Goal: Transaction & Acquisition: Purchase product/service

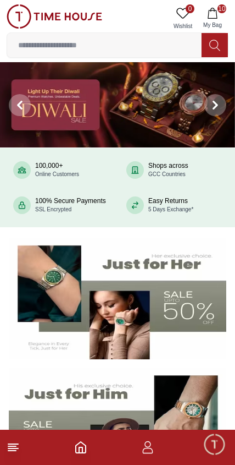
click at [214, 9] on icon "button" at bounding box center [212, 13] width 9 height 11
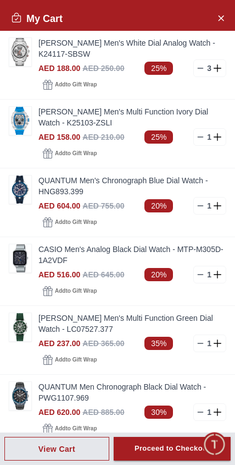
click at [216, 22] on button "Close Account" at bounding box center [221, 18] width 18 height 18
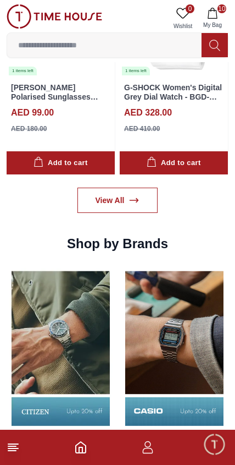
scroll to position [983, 0]
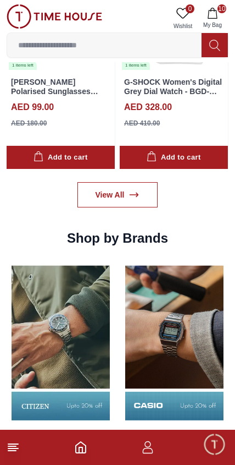
click at [143, 199] on link "View All" at bounding box center [118, 194] width 81 height 25
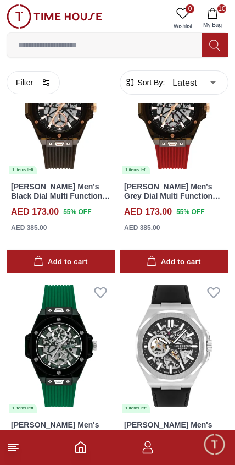
scroll to position [2008, 0]
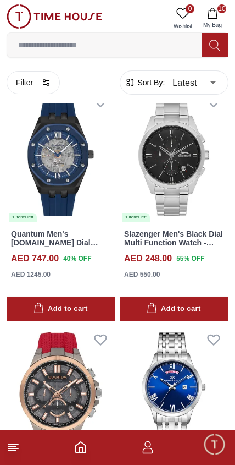
scroll to position [2902, 0]
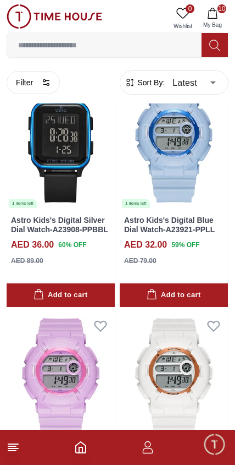
scroll to position [5537, 0]
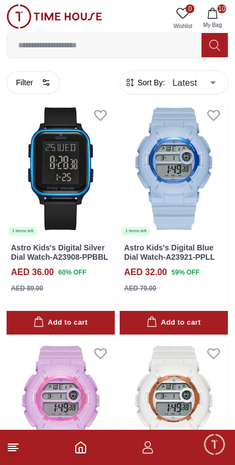
click at [145, 45] on input at bounding box center [104, 45] width 195 height 22
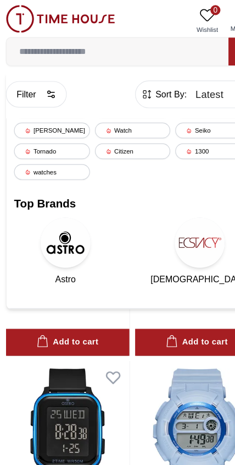
scroll to position [5292, 0]
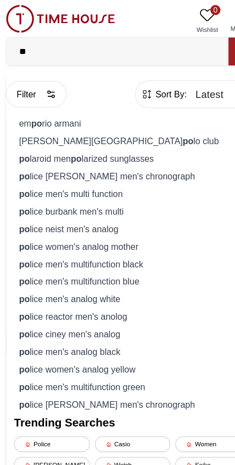
type input "*"
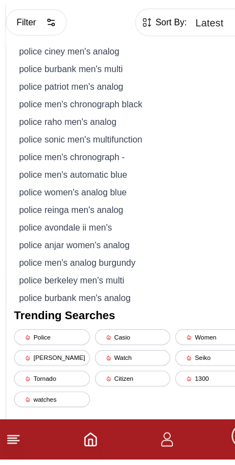
scroll to position [5276, 0]
type input "*****"
click at [139, 208] on div "police men's automatic blue" at bounding box center [118, 215] width 208 height 15
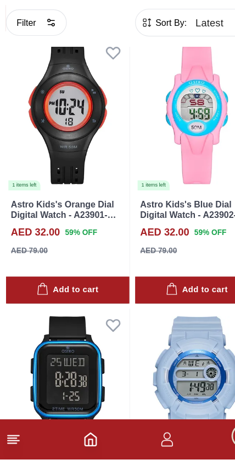
type input "******"
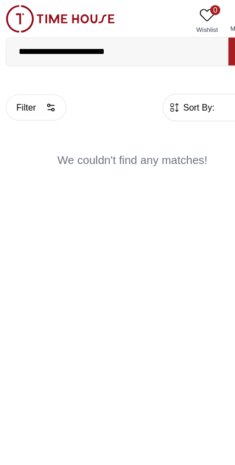
click at [150, 48] on input "**********" at bounding box center [104, 45] width 195 height 22
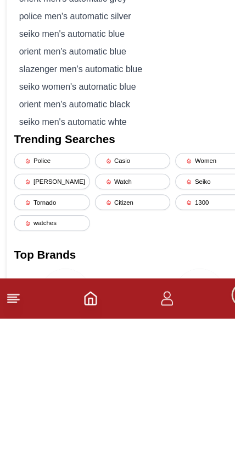
click at [58, 320] on div "Police" at bounding box center [47, 327] width 67 height 14
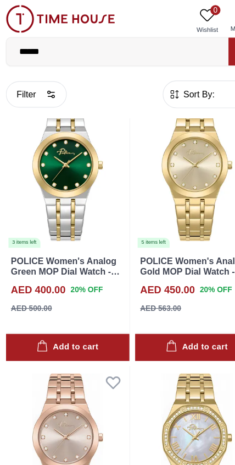
scroll to position [1240, 0]
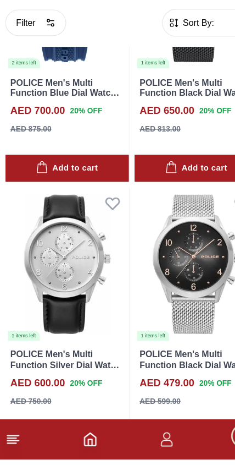
scroll to position [3241, 0]
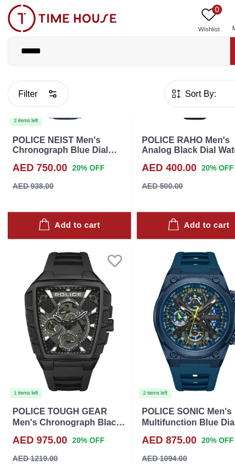
scroll to position [6591, 0]
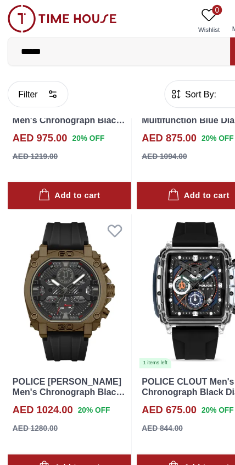
scroll to position [6795, 0]
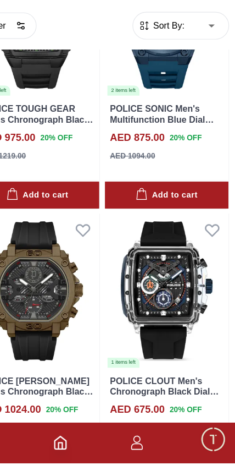
click at [120, 247] on img at bounding box center [174, 315] width 108 height 136
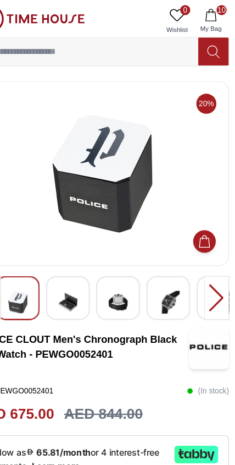
click at [78, 266] on img at bounding box center [88, 264] width 20 height 27
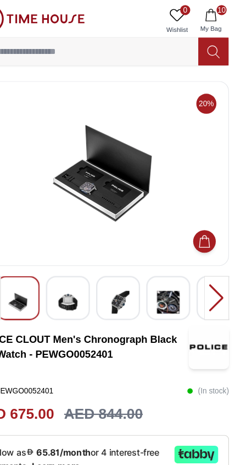
click at [78, 267] on img at bounding box center [88, 264] width 20 height 27
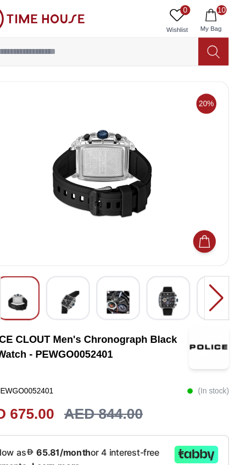
click at [78, 262] on img at bounding box center [88, 264] width 20 height 27
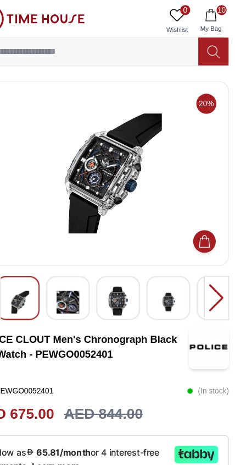
click at [122, 271] on img at bounding box center [132, 263] width 20 height 25
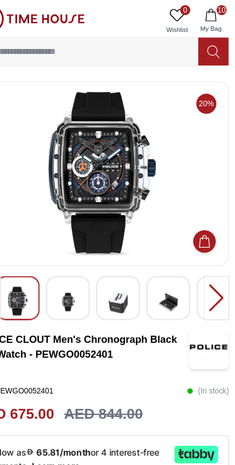
click at [113, 120] on img at bounding box center [118, 151] width 204 height 143
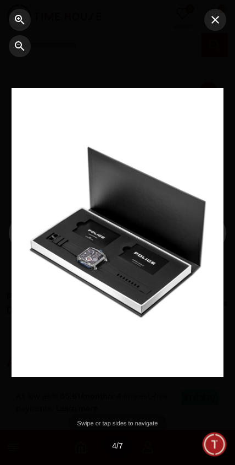
click at [217, 19] on icon "button" at bounding box center [216, 20] width 8 height 8
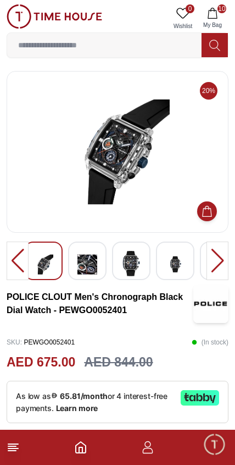
click at [173, 267] on img at bounding box center [176, 264] width 20 height 27
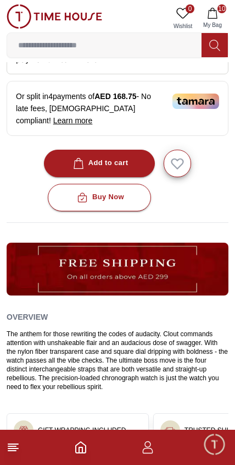
scroll to position [344, 0]
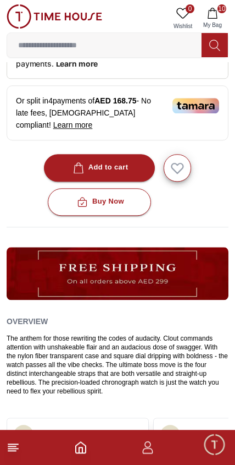
click at [36, 46] on input at bounding box center [104, 45] width 195 height 22
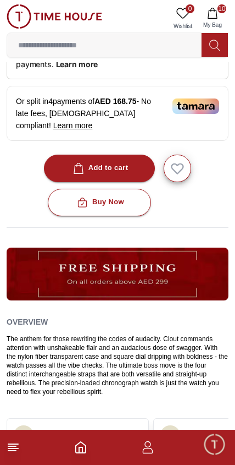
scroll to position [293, 0]
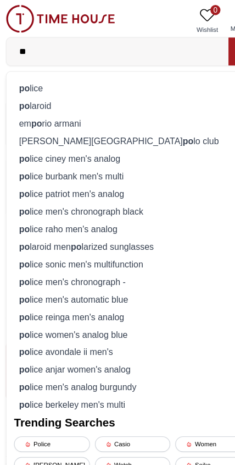
type input "**"
click at [18, 75] on strong "po" at bounding box center [22, 77] width 9 height 9
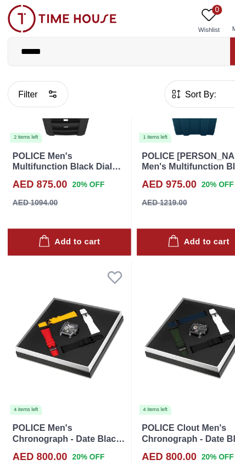
scroll to position [4176, 0]
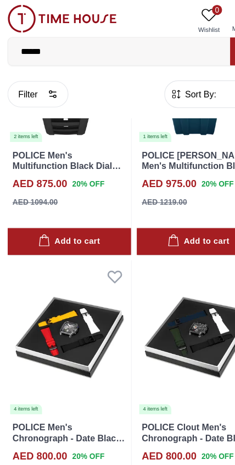
click at [176, 301] on img at bounding box center [174, 296] width 108 height 136
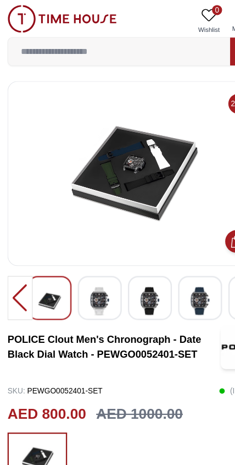
click at [85, 268] on img at bounding box center [88, 263] width 20 height 25
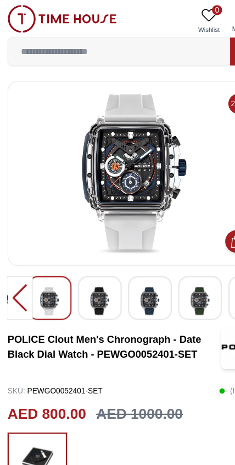
click at [128, 179] on img at bounding box center [118, 151] width 204 height 143
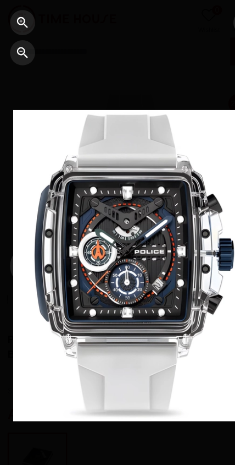
click at [129, 235] on div at bounding box center [118, 232] width 212 height 273
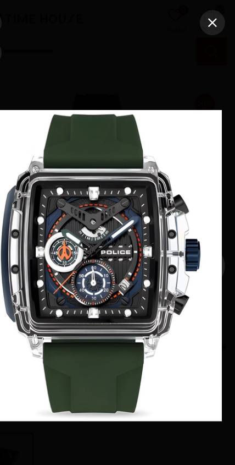
click at [205, 30] on button "button" at bounding box center [216, 20] width 22 height 22
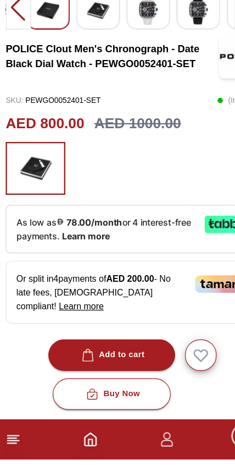
scroll to position [247, 0]
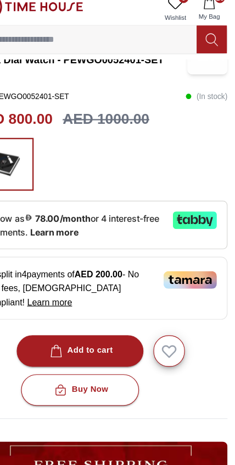
click at [133, 206] on p "As low as 78.00/month or 4 interest-free payments. Learn more" at bounding box center [94, 208] width 156 height 24
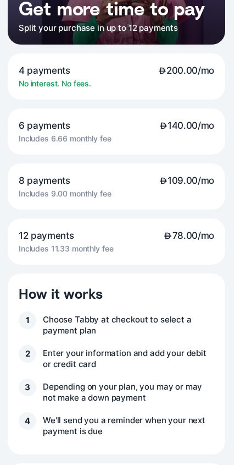
scroll to position [215, 0]
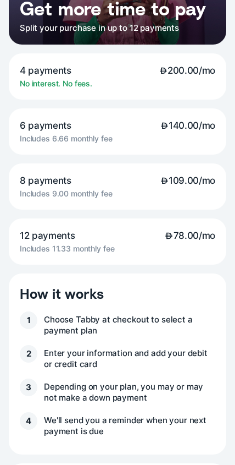
click at [54, 237] on span "12 payments" at bounding box center [47, 235] width 55 height 12
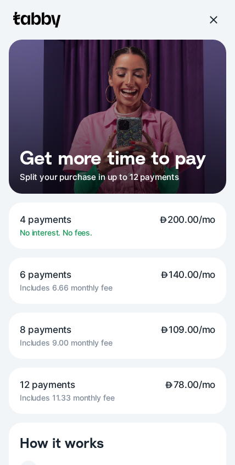
scroll to position [0, 0]
click at [216, 13] on div at bounding box center [214, 20] width 18 height 18
click at [218, 12] on div at bounding box center [214, 20] width 18 height 18
click at [212, 17] on div at bounding box center [214, 20] width 10 height 10
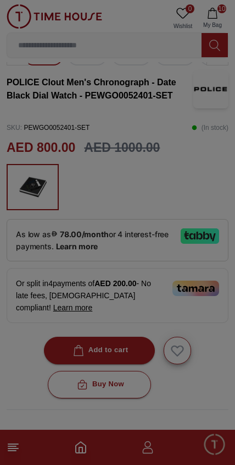
click at [218, 15] on div at bounding box center [117, 232] width 235 height 465
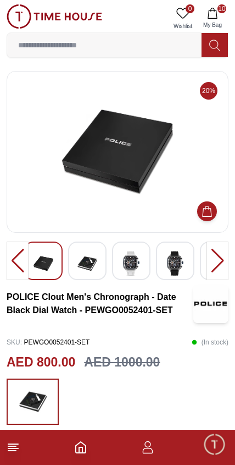
click at [78, 452] on icon "Home" at bounding box center [81, 447] width 10 height 11
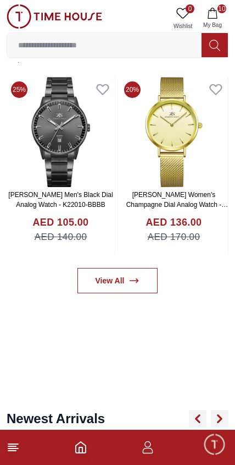
scroll to position [519, 0]
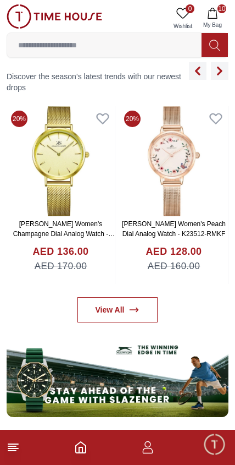
click at [37, 45] on input at bounding box center [104, 45] width 195 height 22
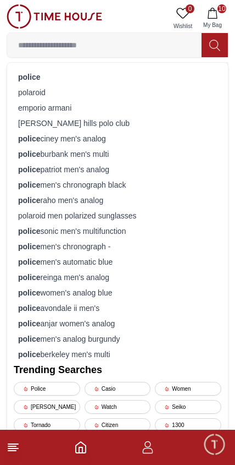
scroll to position [451, 0]
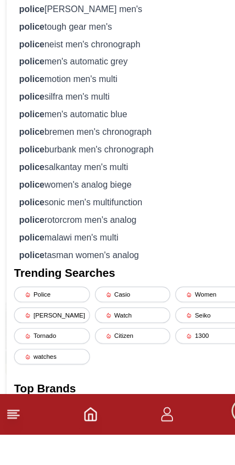
click at [19, 211] on strong "police" at bounding box center [29, 215] width 22 height 9
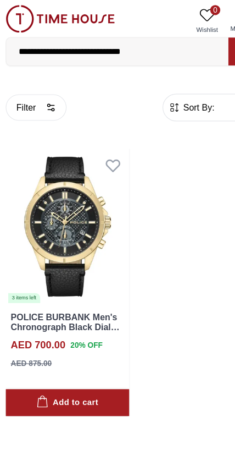
click at [155, 48] on input "**********" at bounding box center [104, 45] width 195 height 22
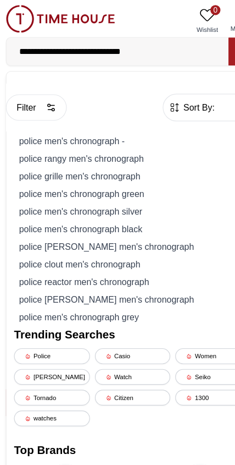
click at [17, 119] on div "police men's chronograph -" at bounding box center [118, 123] width 208 height 15
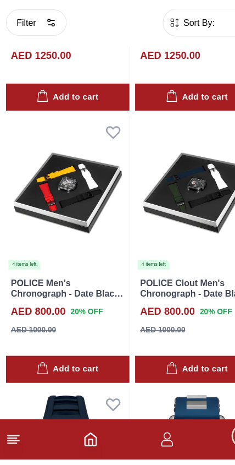
scroll to position [670, 0]
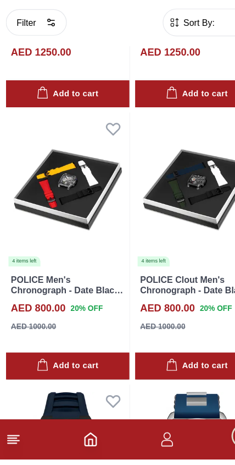
click at [21, 173] on img at bounding box center [61, 229] width 108 height 136
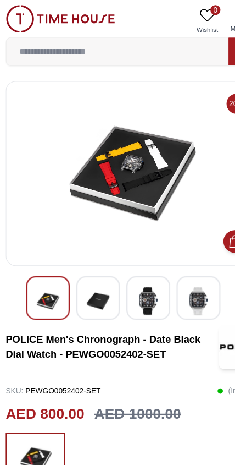
click at [85, 252] on img at bounding box center [88, 263] width 20 height 25
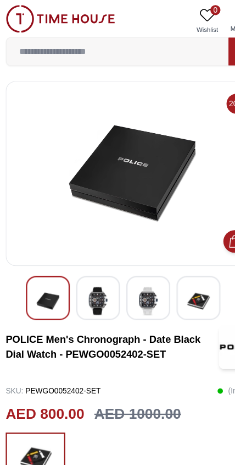
click at [124, 260] on img at bounding box center [132, 263] width 20 height 25
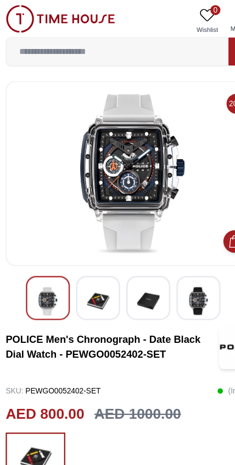
click at [173, 263] on img at bounding box center [176, 263] width 20 height 25
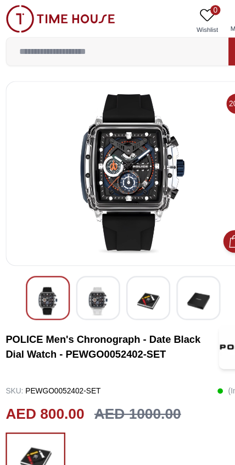
click at [139, 270] on img at bounding box center [132, 263] width 20 height 25
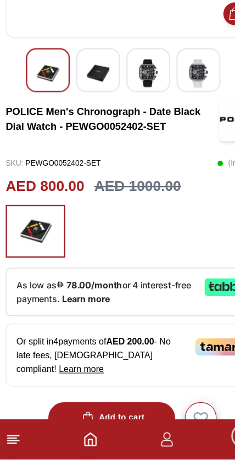
scroll to position [137, 0]
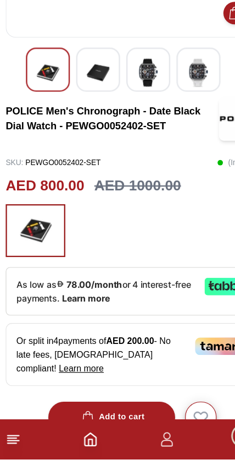
click at [56, 307] on span "As low as 78.00/month or 4 interest-free payments." at bounding box center [92, 317] width 153 height 21
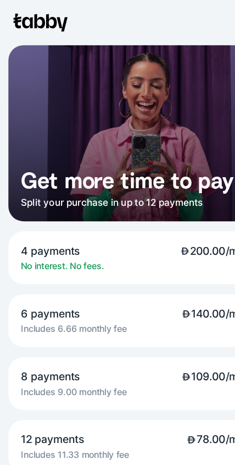
scroll to position [0, 0]
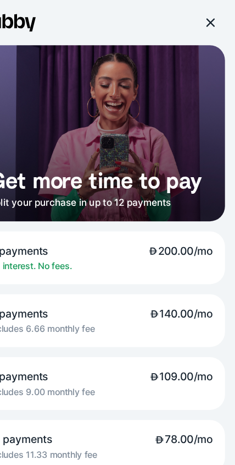
click at [209, 25] on div at bounding box center [214, 20] width 10 height 10
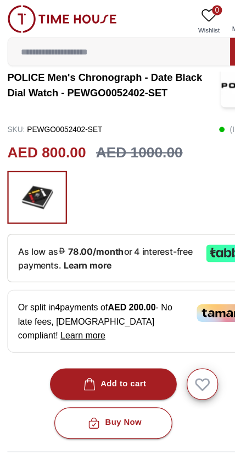
scroll to position [228, 0]
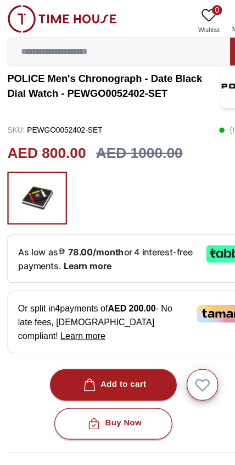
click at [119, 45] on input at bounding box center [104, 45] width 195 height 22
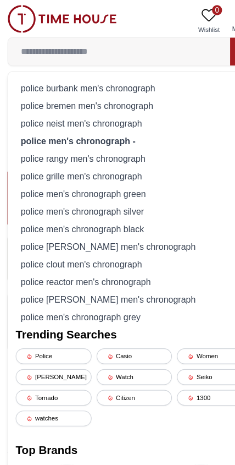
scroll to position [177, 0]
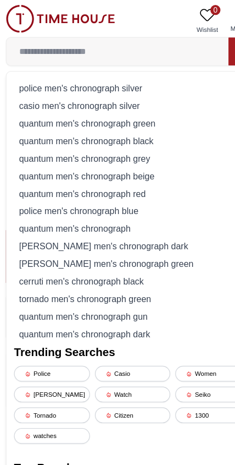
click at [30, 79] on div "police men's chronograph silver" at bounding box center [118, 76] width 208 height 15
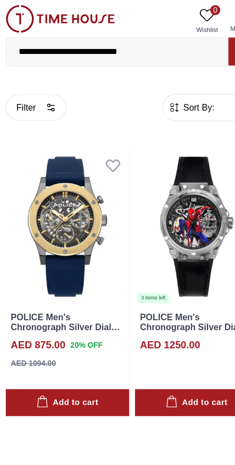
click at [150, 46] on input "**********" at bounding box center [104, 45] width 195 height 22
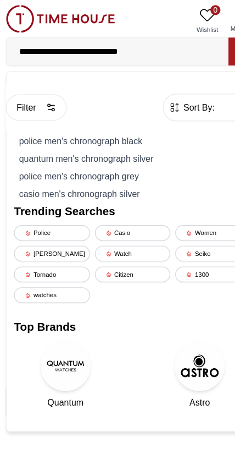
click at [18, 154] on div "police men's chronograph grey" at bounding box center [118, 153] width 208 height 15
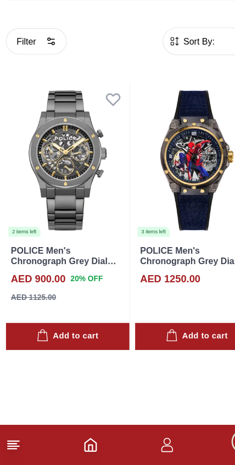
click at [79, 442] on icon "Home" at bounding box center [81, 447] width 10 height 11
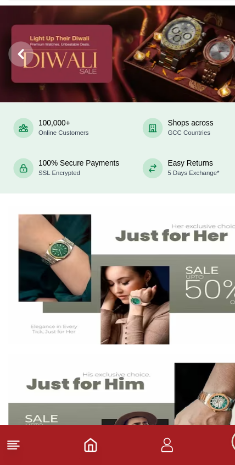
click at [196, 65] on button at bounding box center [216, 104] width 40 height 85
click at [165, 62] on img at bounding box center [117, 104] width 235 height 85
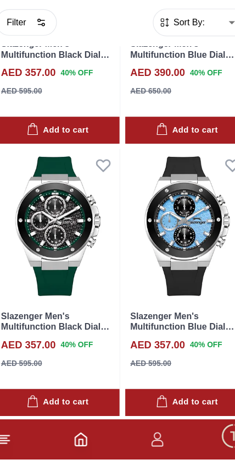
scroll to position [514, 0]
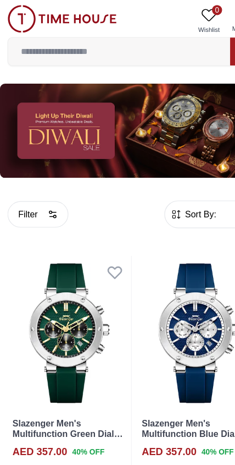
click at [95, 107] on img at bounding box center [117, 114] width 235 height 83
click at [79, 113] on img at bounding box center [117, 114] width 235 height 83
click at [154, 130] on img at bounding box center [117, 114] width 235 height 83
click at [182, 141] on img at bounding box center [117, 114] width 235 height 83
click at [63, 116] on img at bounding box center [117, 114] width 235 height 83
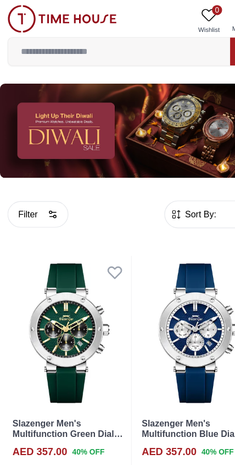
click at [64, 114] on img at bounding box center [117, 114] width 235 height 83
click at [64, 118] on img at bounding box center [117, 114] width 235 height 83
click at [185, 116] on img at bounding box center [117, 114] width 235 height 83
click at [36, 130] on img at bounding box center [117, 114] width 235 height 83
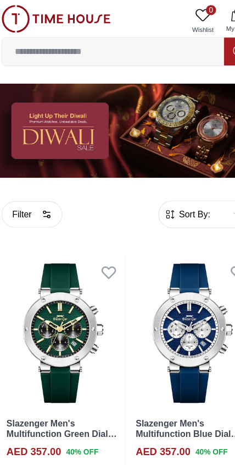
click at [29, 54] on input at bounding box center [104, 45] width 195 height 22
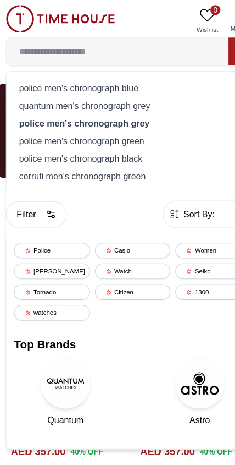
click at [20, 73] on div "police men's chronograph blue" at bounding box center [118, 76] width 208 height 15
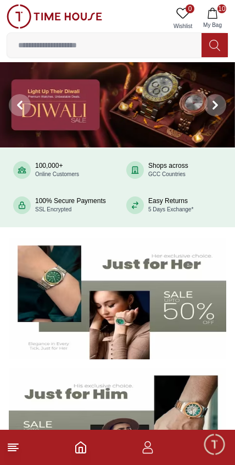
click at [217, 104] on icon at bounding box center [215, 104] width 3 height 7
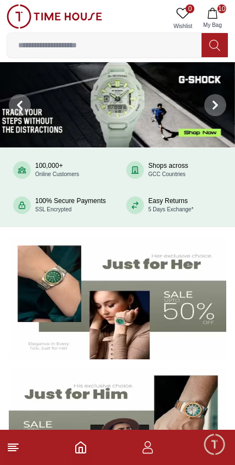
click at [217, 108] on icon at bounding box center [215, 105] width 9 height 9
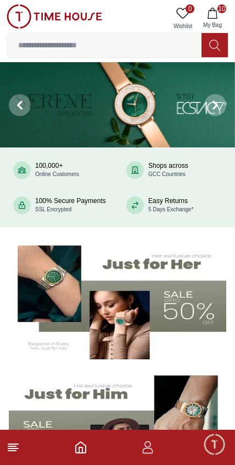
click at [217, 102] on icon at bounding box center [215, 105] width 9 height 9
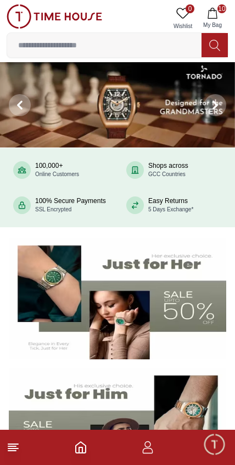
click at [211, 107] on icon at bounding box center [215, 105] width 9 height 9
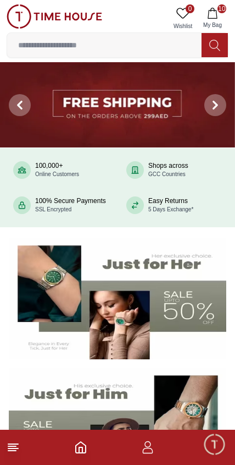
click at [18, 106] on icon at bounding box center [19, 104] width 3 height 7
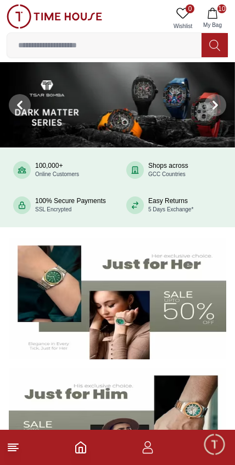
click at [168, 117] on img at bounding box center [117, 104] width 235 height 85
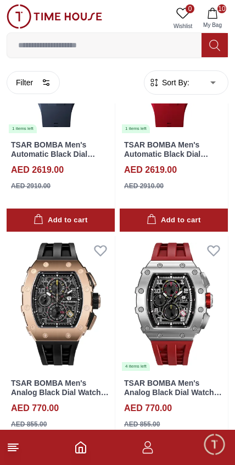
scroll to position [1049, 0]
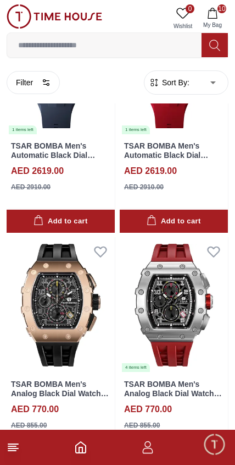
click at [138, 54] on input at bounding box center [104, 45] width 195 height 22
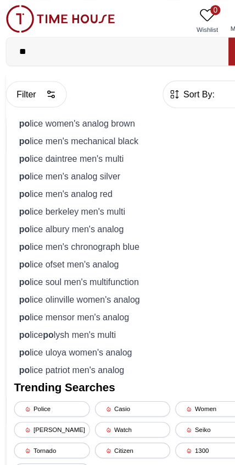
type input "*"
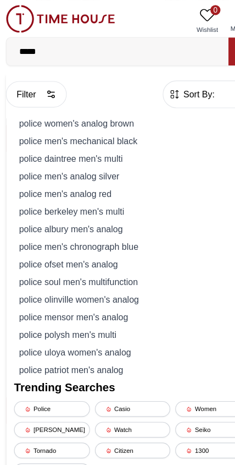
type input "****"
type input "******"
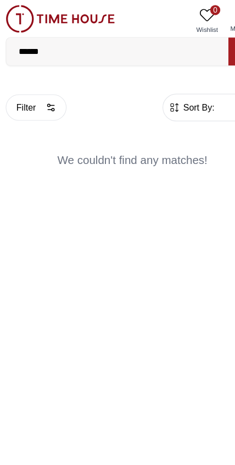
click at [76, 48] on input "******" at bounding box center [104, 45] width 195 height 22
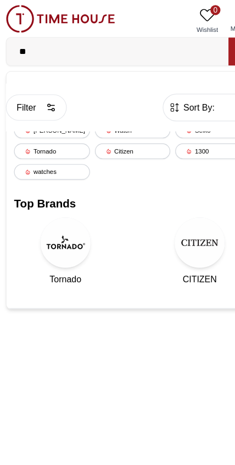
type input "*"
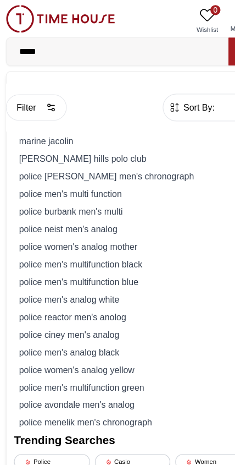
type input "****"
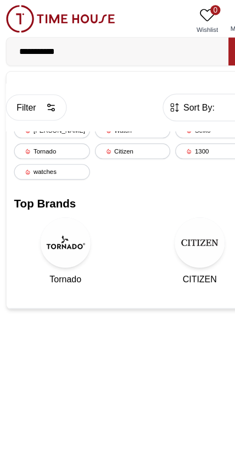
type input "**********"
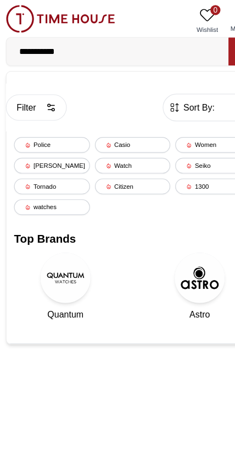
click at [73, 43] on input "**********" at bounding box center [104, 45] width 195 height 22
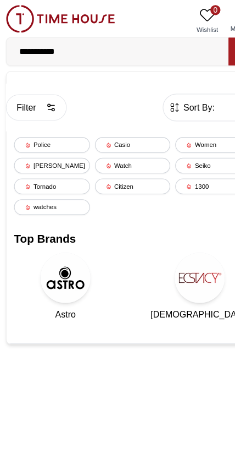
click at [52, 120] on div "Police" at bounding box center [47, 127] width 67 height 14
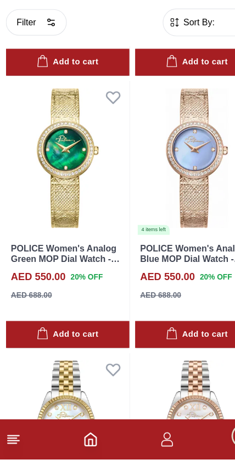
scroll to position [712, 0]
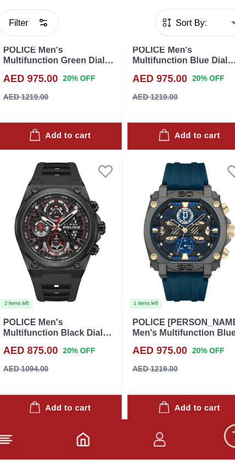
scroll to position [3969, 0]
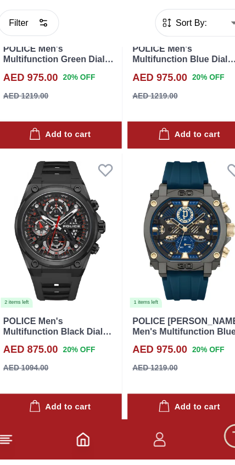
click at [202, 197] on img at bounding box center [174, 265] width 108 height 136
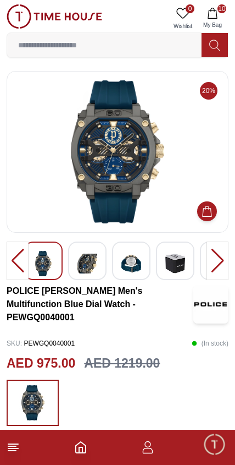
click at [62, 462] on footer "10" at bounding box center [117, 447] width 235 height 35
click at [83, 446] on icon "Home" at bounding box center [80, 447] width 13 height 13
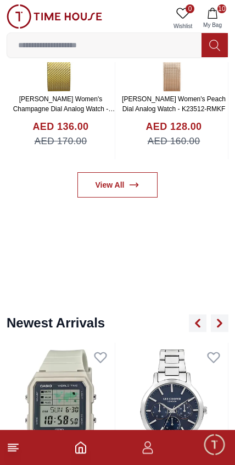
scroll to position [575, 0]
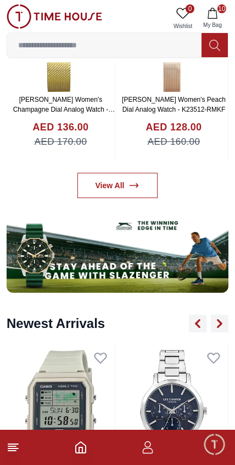
click at [101, 180] on link "View All" at bounding box center [118, 185] width 81 height 25
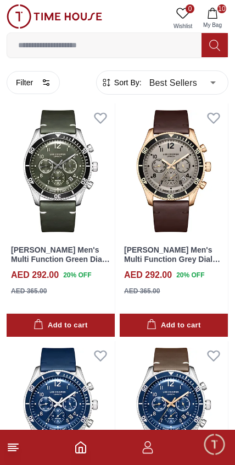
scroll to position [1454, 0]
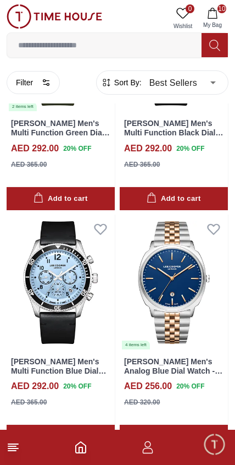
click at [70, 47] on input at bounding box center [104, 45] width 195 height 22
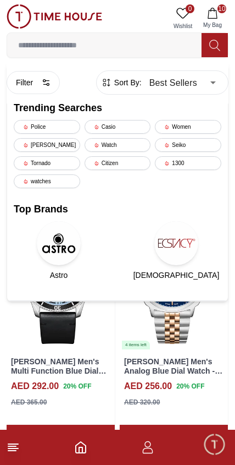
scroll to position [2008, 0]
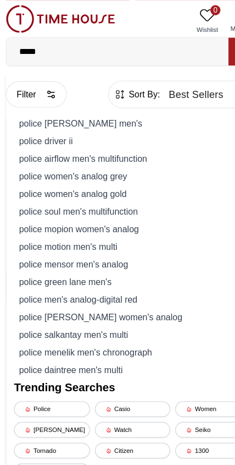
type input "*****"
click at [14, 93] on button "Filter" at bounding box center [33, 82] width 53 height 23
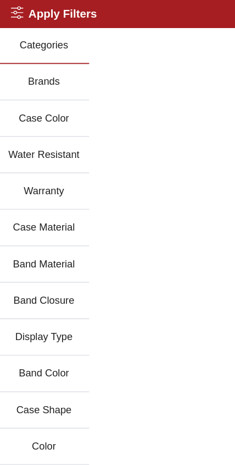
click at [21, 81] on button "Brands" at bounding box center [40, 72] width 80 height 32
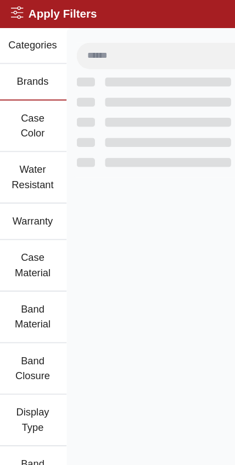
scroll to position [1740, 0]
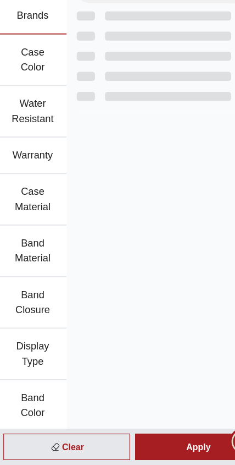
click at [28, 133] on button "Water Resistant" at bounding box center [30, 155] width 60 height 45
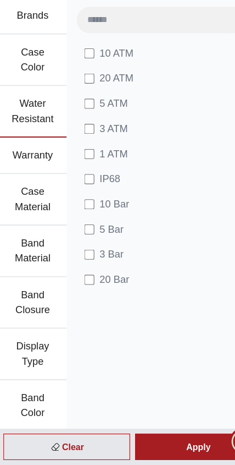
click at [4, 178] on button "Warranty" at bounding box center [30, 194] width 60 height 32
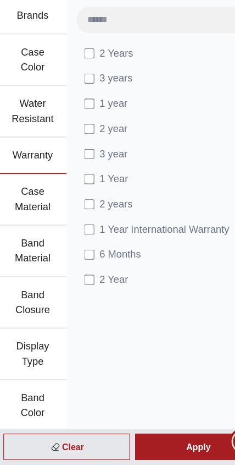
click at [17, 178] on button "Warranty" at bounding box center [30, 194] width 60 height 32
click at [25, 255] on button "Band Material" at bounding box center [30, 277] width 60 height 45
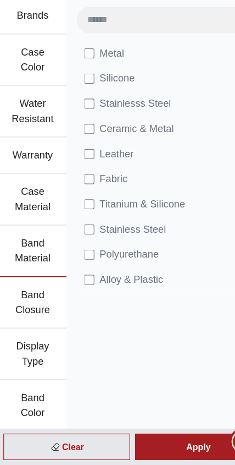
click at [30, 255] on button "Band Material" at bounding box center [30, 277] width 60 height 45
click at [17, 133] on button "Water Resistant" at bounding box center [30, 155] width 60 height 45
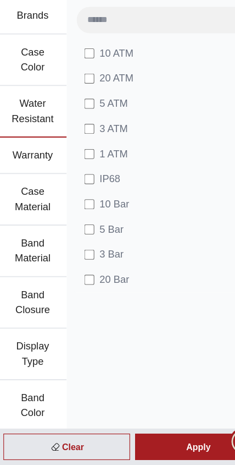
click at [20, 133] on button "Water Resistant" at bounding box center [30, 155] width 60 height 45
click at [70, 292] on li "20 Bar" at bounding box center [150, 303] width 162 height 22
click at [13, 300] on button "Band Closure" at bounding box center [30, 322] width 60 height 45
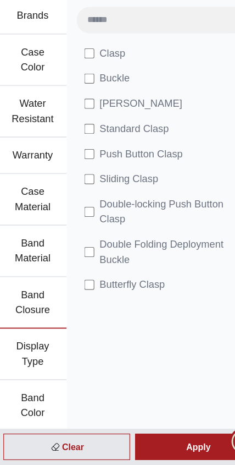
click at [21, 346] on button "Display Type" at bounding box center [30, 368] width 60 height 45
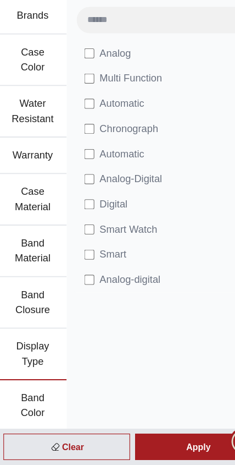
click at [147, 138] on li "Automatic" at bounding box center [150, 149] width 162 height 22
click at [86, 142] on label "Automatic" at bounding box center [103, 148] width 57 height 13
click at [177, 437] on div "Apply" at bounding box center [175, 448] width 111 height 23
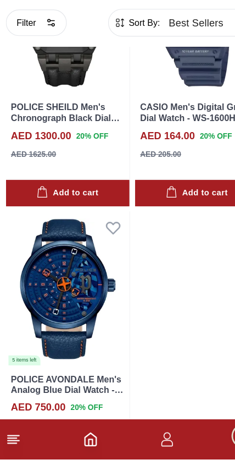
scroll to position [2030, 0]
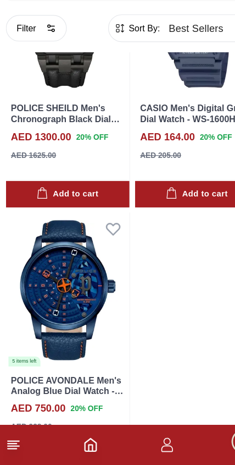
click at [75, 264] on img at bounding box center [61, 312] width 108 height 136
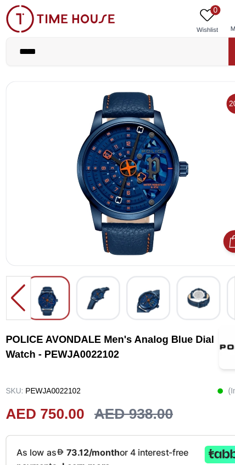
click at [87, 266] on img at bounding box center [88, 261] width 20 height 20
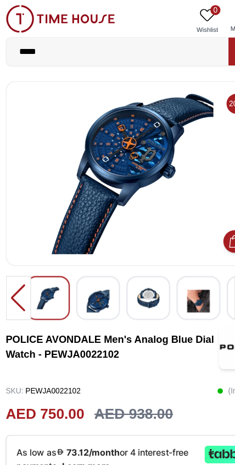
click at [135, 268] on img at bounding box center [132, 261] width 20 height 20
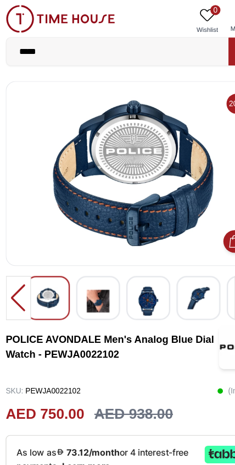
click at [180, 267] on img at bounding box center [176, 261] width 20 height 20
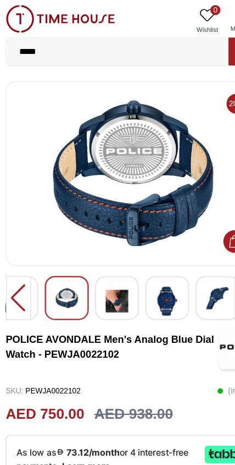
click at [134, 183] on img at bounding box center [118, 151] width 204 height 143
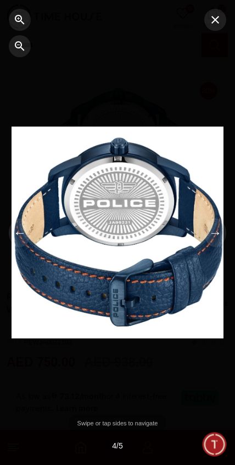
click at [207, 13] on button "button" at bounding box center [216, 20] width 22 height 22
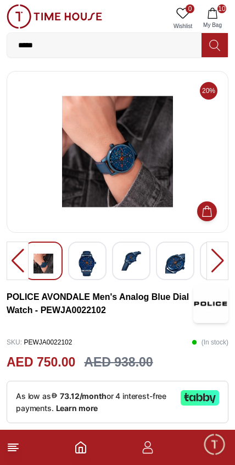
click at [15, 442] on icon at bounding box center [13, 447] width 13 height 13
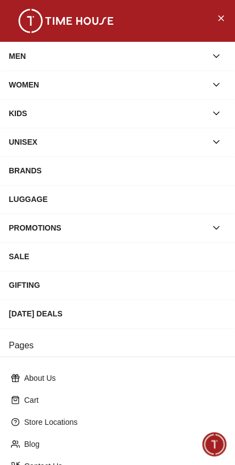
click at [161, 172] on div "BRANDS" at bounding box center [118, 171] width 218 height 20
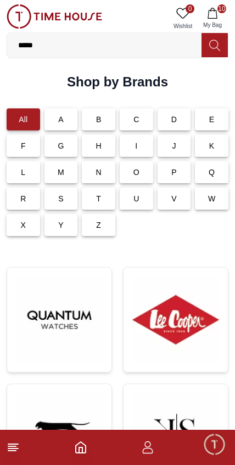
click at [180, 170] on div "P" at bounding box center [175, 172] width 34 height 22
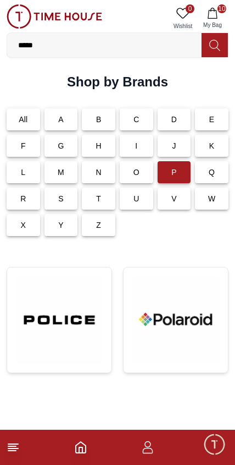
click at [77, 324] on img at bounding box center [59, 319] width 87 height 87
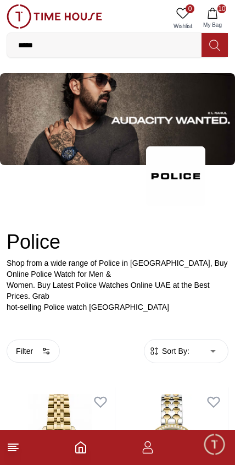
click at [187, 160] on img at bounding box center [175, 176] width 59 height 60
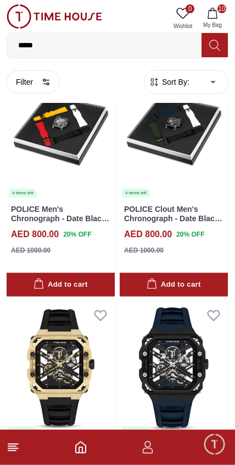
scroll to position [4601, 0]
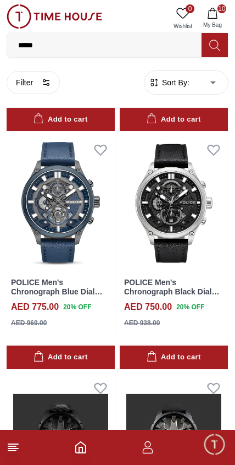
scroll to position [5955, 0]
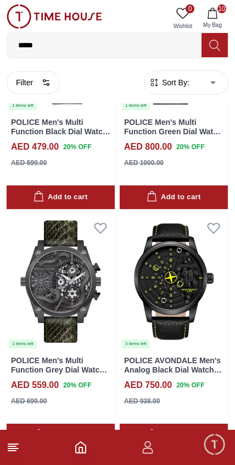
scroll to position [9168, 0]
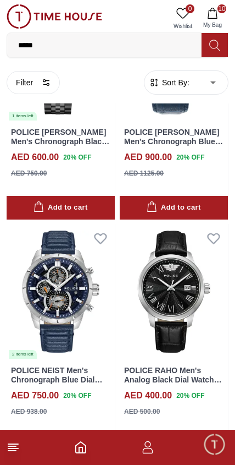
scroll to position [11306, 0]
click at [31, 224] on img at bounding box center [61, 292] width 108 height 136
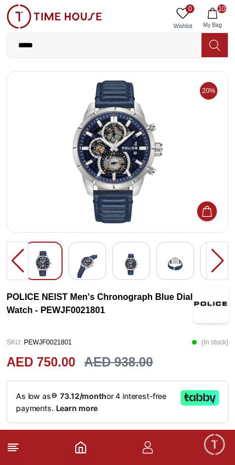
click at [86, 267] on img at bounding box center [88, 264] width 20 height 27
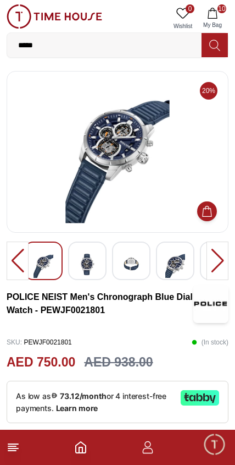
click at [91, 257] on img at bounding box center [88, 264] width 20 height 27
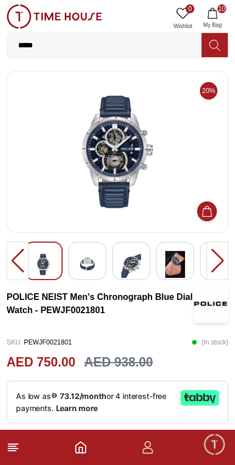
click at [90, 255] on img at bounding box center [88, 264] width 20 height 27
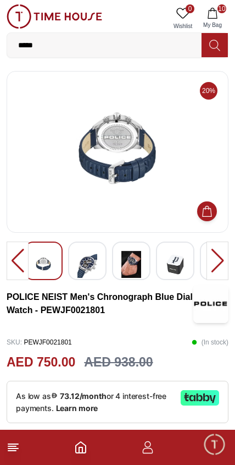
click at [168, 266] on img at bounding box center [176, 264] width 20 height 27
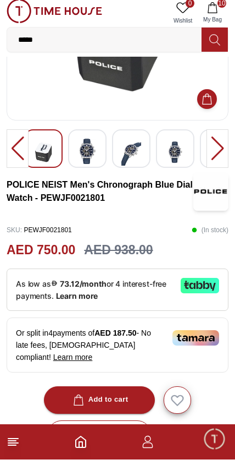
scroll to position [107, 0]
click at [31, 291] on span "As low as 73.12/month or 4 interest-free payments." at bounding box center [91, 294] width 151 height 21
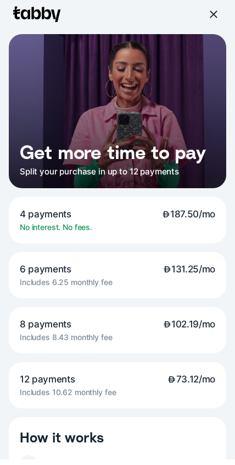
click at [219, 11] on div at bounding box center [214, 20] width 18 height 18
click at [216, 15] on div at bounding box center [214, 20] width 10 height 10
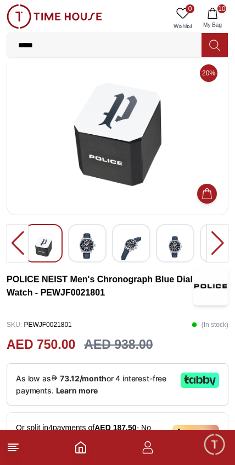
scroll to position [0, 0]
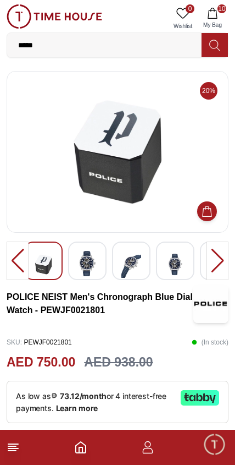
click at [81, 447] on polyline "Home" at bounding box center [80, 450] width 3 height 6
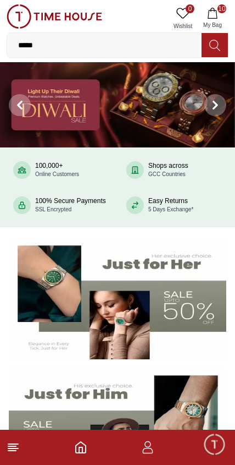
click at [21, 95] on span at bounding box center [20, 105] width 22 height 22
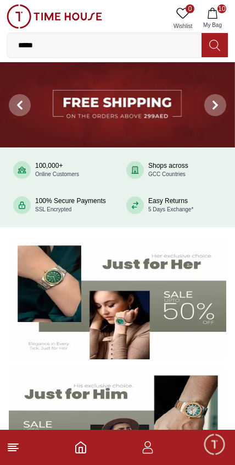
click at [24, 105] on icon at bounding box center [19, 105] width 9 height 9
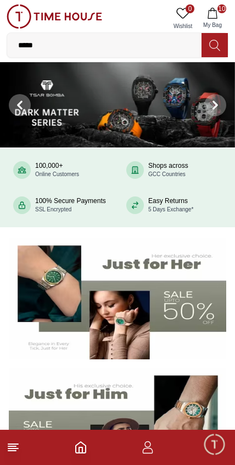
click at [10, 100] on span at bounding box center [20, 105] width 22 height 22
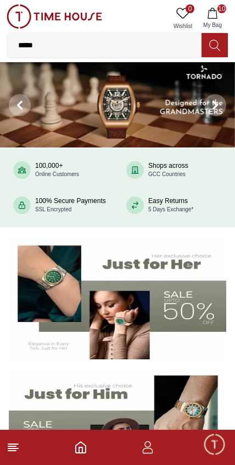
click at [19, 103] on icon at bounding box center [19, 104] width 3 height 7
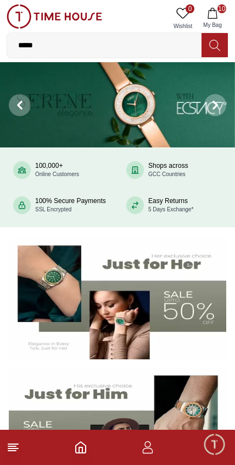
click at [19, 100] on span at bounding box center [20, 105] width 22 height 22
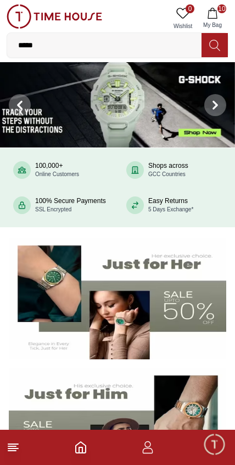
click at [8, 100] on button at bounding box center [20, 104] width 40 height 85
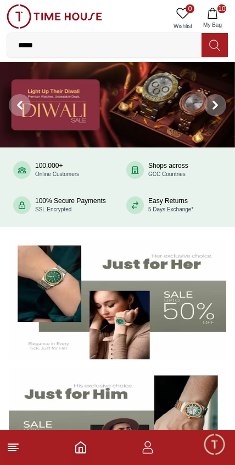
click at [9, 100] on button at bounding box center [20, 104] width 40 height 85
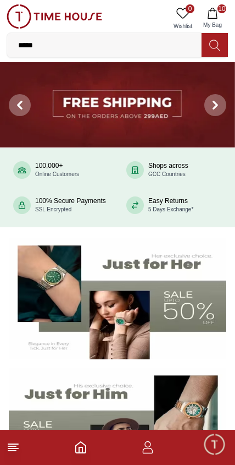
click at [36, 111] on button at bounding box center [20, 104] width 40 height 85
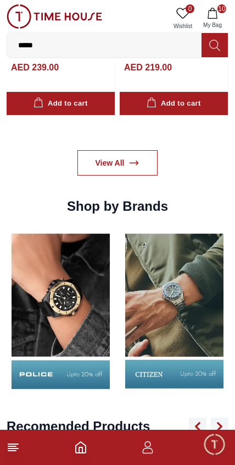
scroll to position [1035, 0]
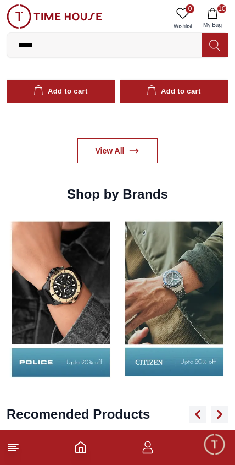
click at [67, 287] on img at bounding box center [61, 298] width 108 height 169
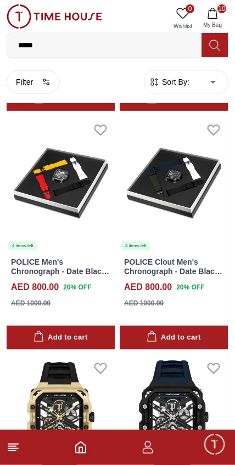
scroll to position [4546, 0]
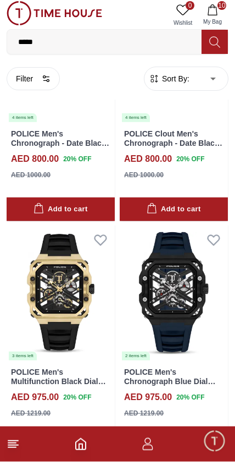
scroll to position [4672, 0]
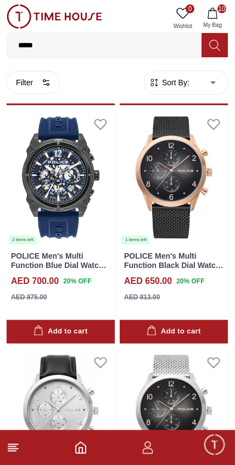
scroll to position [8082, 0]
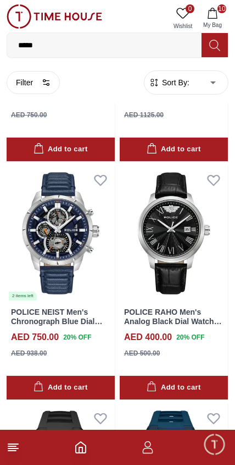
scroll to position [11365, 0]
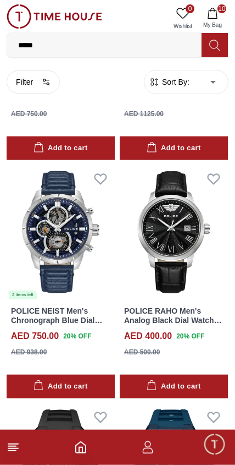
click at [40, 380] on icon "button" at bounding box center [39, 385] width 10 height 10
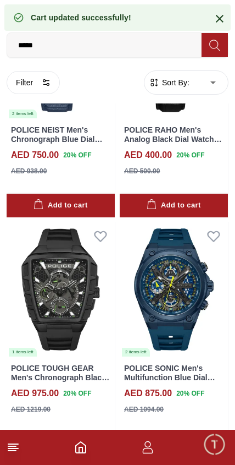
scroll to position [11547, 0]
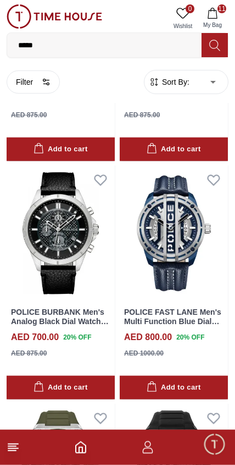
scroll to position [13985, 0]
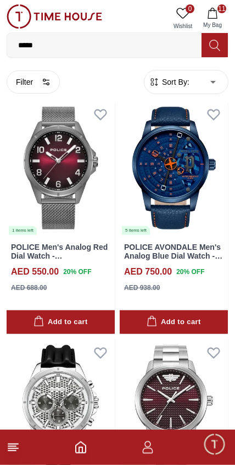
scroll to position [16179, 0]
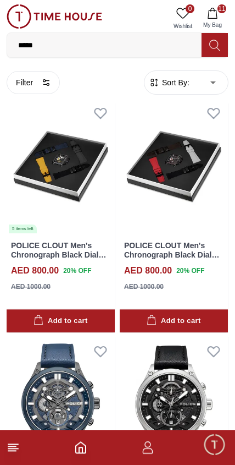
scroll to position [5752, 0]
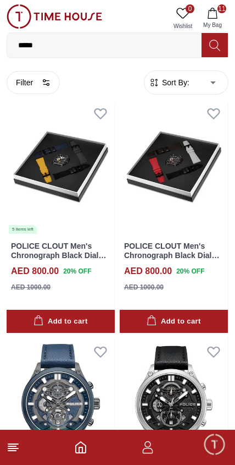
click at [33, 138] on img at bounding box center [61, 167] width 108 height 136
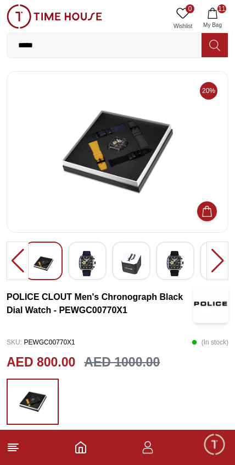
click at [88, 262] on img at bounding box center [88, 263] width 20 height 25
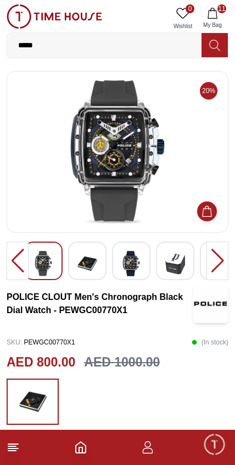
click at [129, 268] on img at bounding box center [132, 263] width 20 height 25
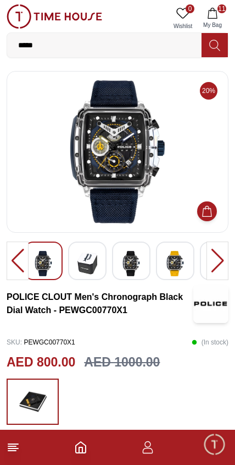
click at [178, 270] on img at bounding box center [176, 263] width 20 height 25
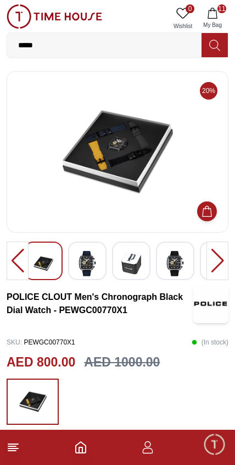
click at [183, 260] on img at bounding box center [176, 263] width 20 height 25
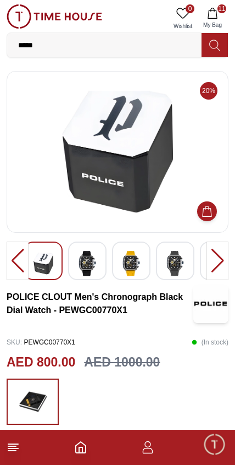
click at [180, 267] on img at bounding box center [176, 263] width 20 height 25
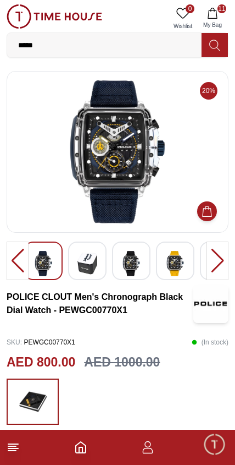
click at [224, 257] on div at bounding box center [218, 261] width 22 height 39
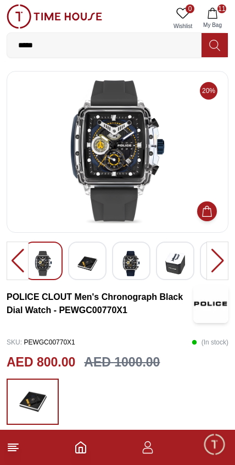
click at [227, 264] on div at bounding box center [218, 261] width 22 height 39
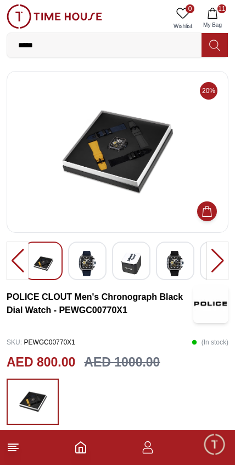
click at [223, 261] on div at bounding box center [218, 261] width 22 height 39
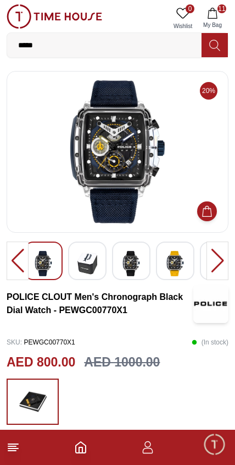
click at [211, 261] on div at bounding box center [218, 261] width 22 height 39
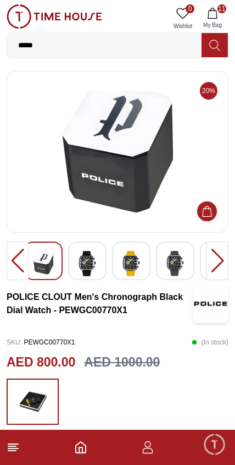
click at [48, 45] on input "*****" at bounding box center [104, 45] width 195 height 22
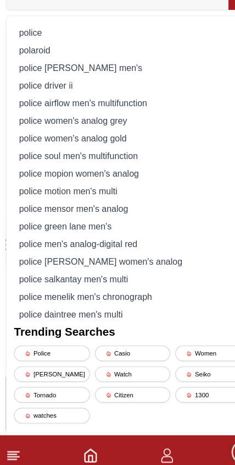
click at [23, 69] on div "police" at bounding box center [118, 76] width 208 height 15
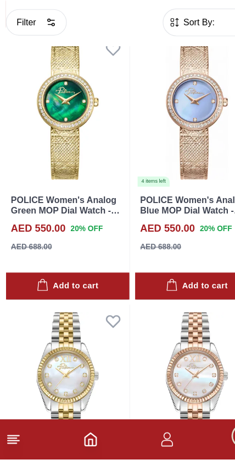
scroll to position [755, 0]
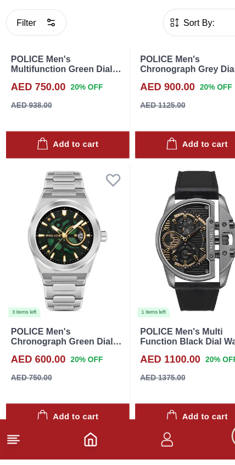
scroll to position [3068, 0]
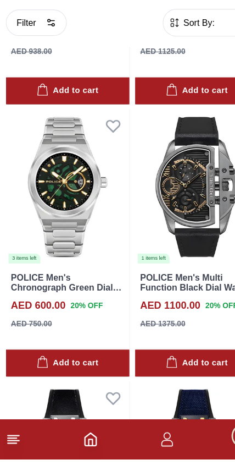
click at [173, 195] on img at bounding box center [174, 226] width 108 height 136
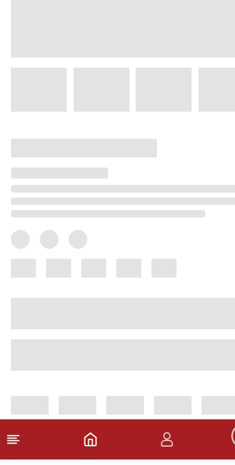
scroll to position [127, 0]
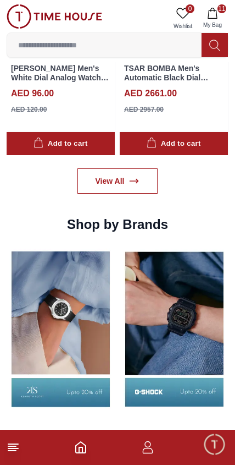
scroll to position [1006, 0]
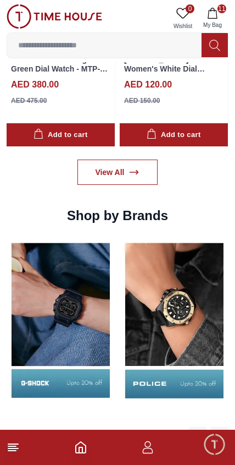
click at [182, 323] on img at bounding box center [174, 319] width 108 height 169
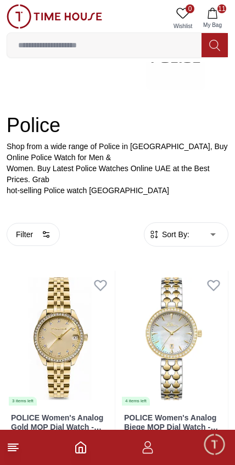
scroll to position [123, 0]
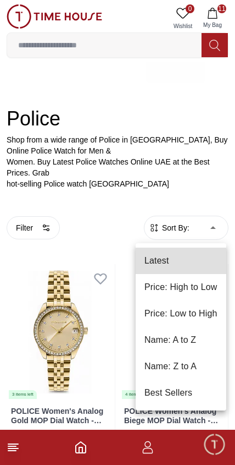
click at [213, 314] on li "Price: Low to High" at bounding box center [181, 313] width 91 height 26
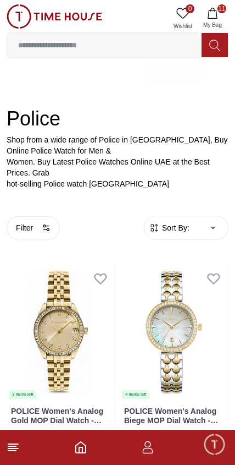
type input "*"
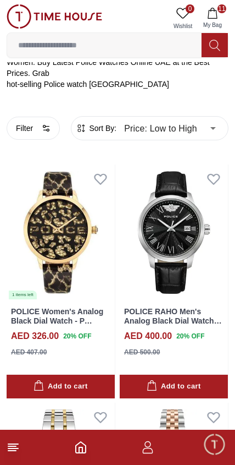
scroll to position [226, 0]
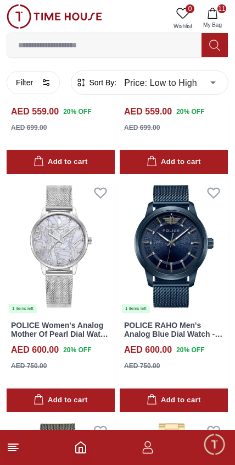
scroll to position [3783, 0]
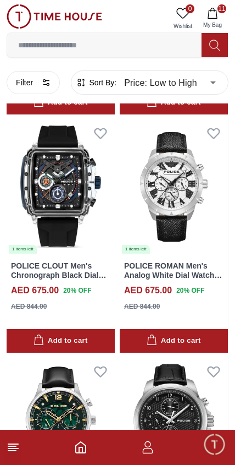
scroll to position [6462, 0]
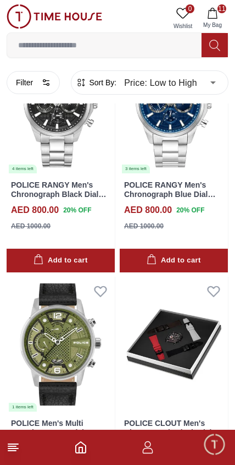
scroll to position [11550, 0]
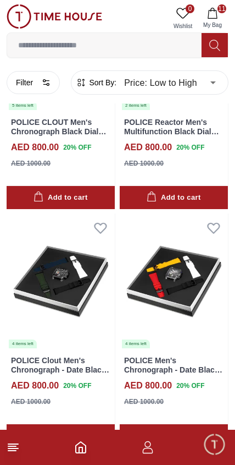
scroll to position [12088, 0]
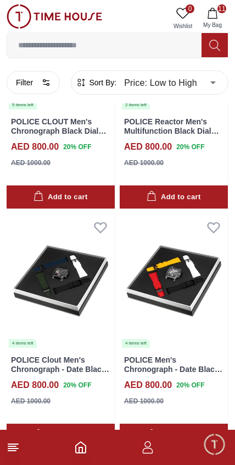
click at [189, 213] on img at bounding box center [174, 281] width 108 height 136
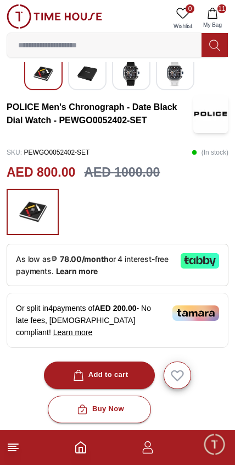
scroll to position [192, 0]
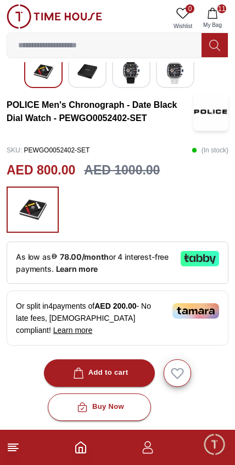
click at [131, 368] on button "Add to cart" at bounding box center [100, 373] width 112 height 28
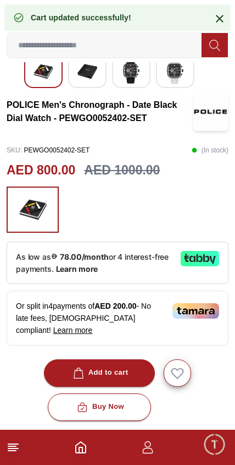
click at [131, 407] on button "Buy Now" at bounding box center [99, 407] width 103 height 28
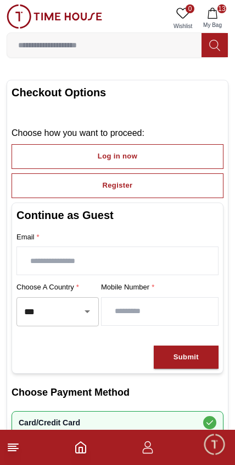
click at [91, 313] on icon "Open" at bounding box center [87, 311] width 13 height 13
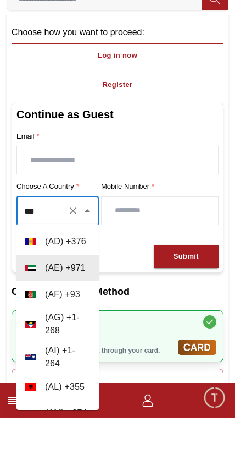
scroll to position [95, 0]
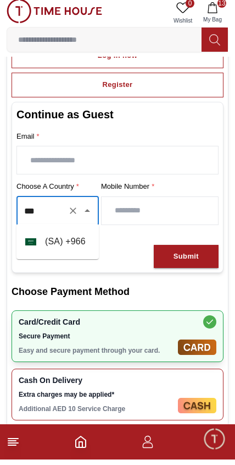
click at [182, 207] on input "number" at bounding box center [160, 216] width 117 height 28
type input "***"
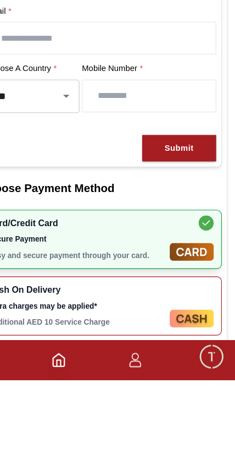
type input "*********"
click at [168, 250] on button "Submit" at bounding box center [186, 262] width 65 height 24
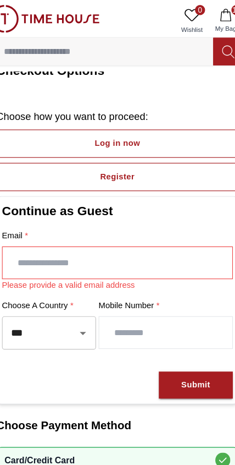
scroll to position [0, 0]
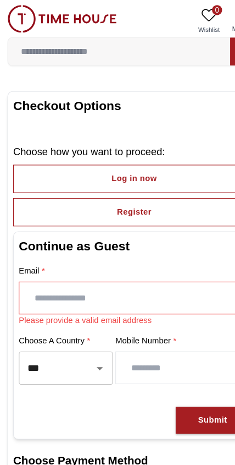
click at [165, 157] on button "Log in now" at bounding box center [118, 156] width 212 height 25
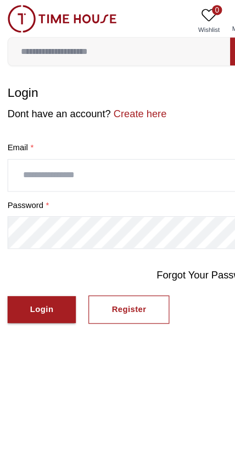
click at [125, 158] on input "text" at bounding box center [117, 154] width 221 height 28
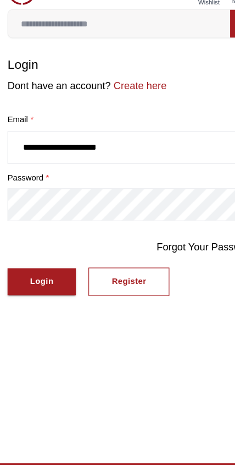
type input "**********"
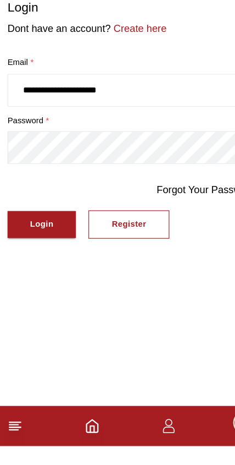
click at [30, 265] on div "Login" at bounding box center [36, 271] width 20 height 13
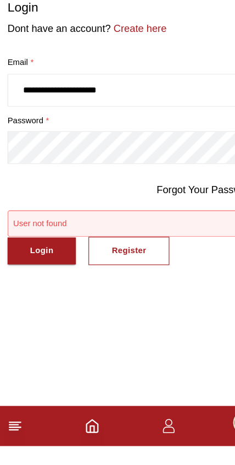
click at [110, 288] on div "Register" at bounding box center [113, 294] width 30 height 13
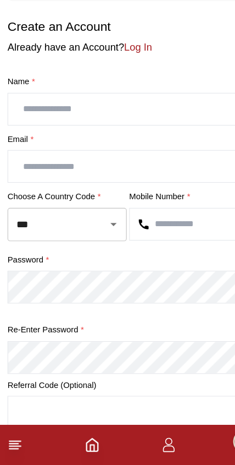
click at [23, 140] on input "text" at bounding box center [117, 154] width 221 height 28
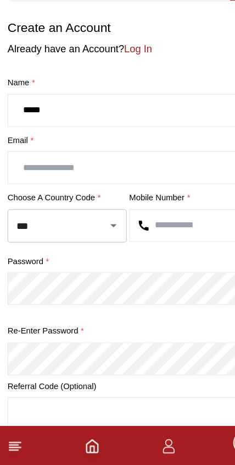
type input "*****"
click at [37, 190] on input "text" at bounding box center [117, 204] width 221 height 28
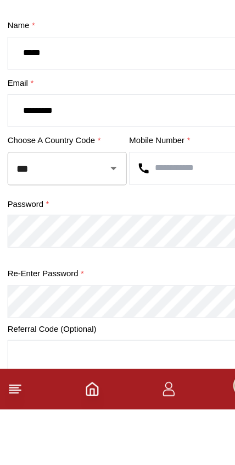
type input "**********"
click at [44, 245] on input "***" at bounding box center [44, 254] width 64 height 19
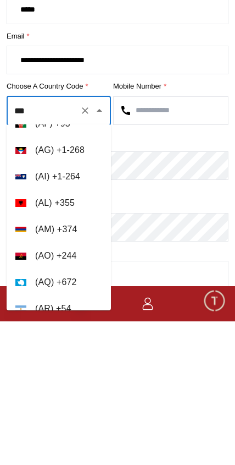
scroll to position [72, 0]
click at [42, 245] on input "***" at bounding box center [44, 254] width 64 height 19
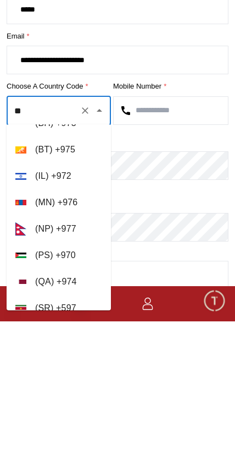
scroll to position [4, 0]
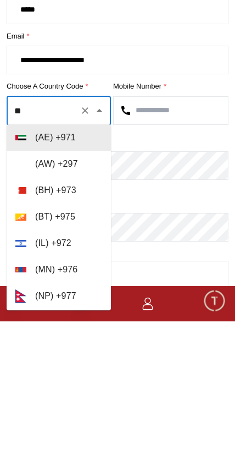
type input "*"
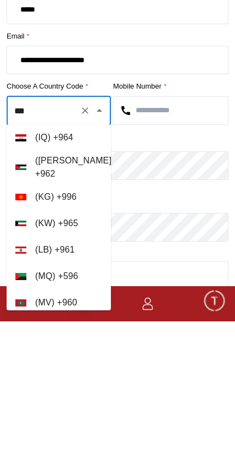
scroll to position [0, 0]
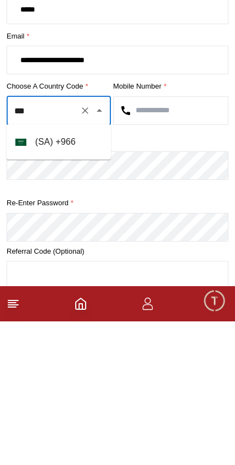
click at [87, 272] on li "( [GEOGRAPHIC_DATA] ) + 966" at bounding box center [59, 285] width 105 height 26
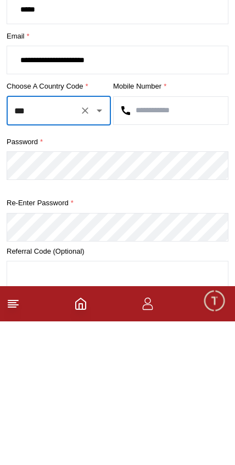
type input "***"
click at [165, 240] on input "text" at bounding box center [171, 254] width 114 height 28
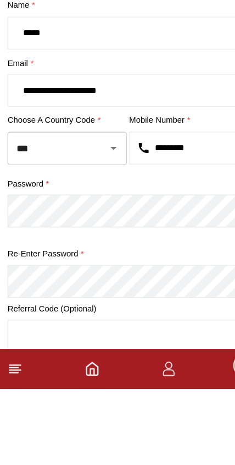
type input "*********"
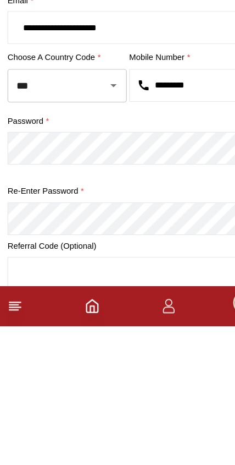
scroll to position [32, 0]
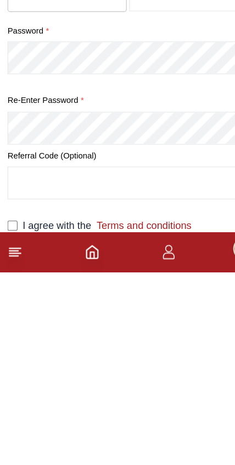
click at [15, 418] on div "I agree with the Terms and conditions" at bounding box center [118, 424] width 222 height 13
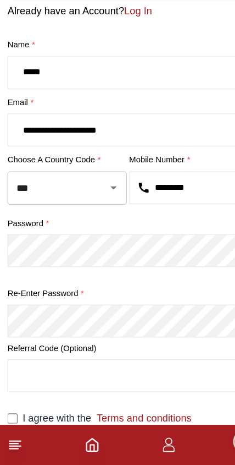
scroll to position [32, 0]
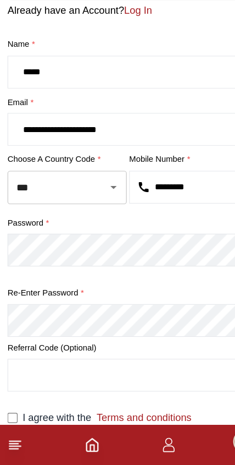
click at [17, 417] on div "I agree with the Terms and conditions" at bounding box center [118, 423] width 222 height 13
click at [20, 417] on label "I agree with the Terms and conditions" at bounding box center [94, 423] width 148 height 13
click at [143, 441] on icon "button" at bounding box center [147, 447] width 13 height 13
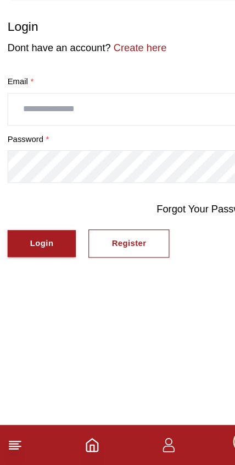
click at [34, 265] on div "Login" at bounding box center [36, 271] width 20 height 13
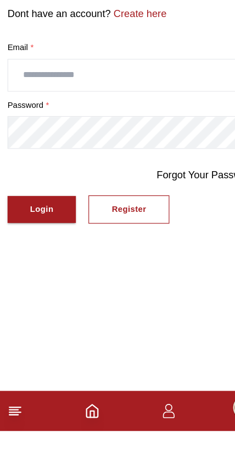
click at [136, 259] on button "Register" at bounding box center [113, 271] width 71 height 25
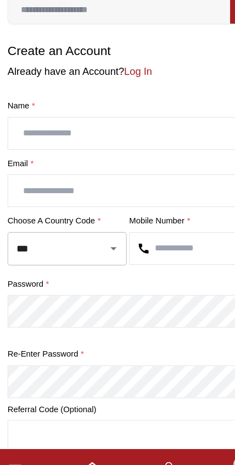
scroll to position [32, 0]
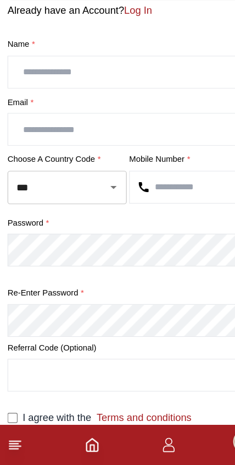
click at [19, 441] on icon at bounding box center [13, 447] width 13 height 13
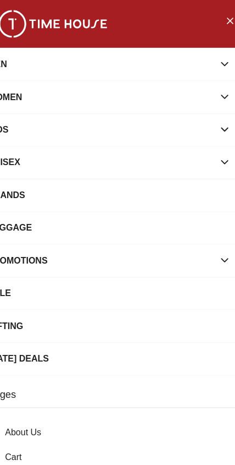
scroll to position [0, 0]
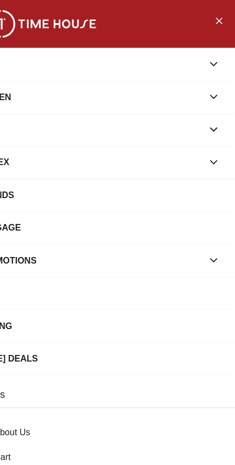
click at [212, 25] on button "Close Menu" at bounding box center [221, 18] width 18 height 18
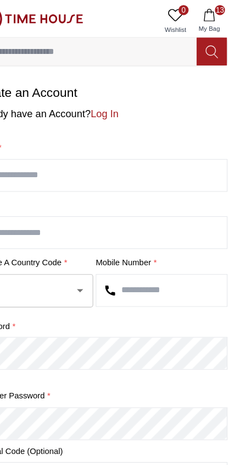
click at [218, 10] on span "13" at bounding box center [222, 8] width 9 height 9
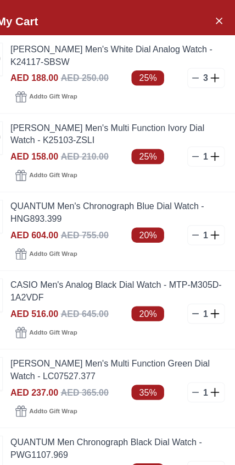
click at [192, 58] on link "[PERSON_NAME] Men's White Dial Analog Watch - K24117-SBSW" at bounding box center [133, 48] width 188 height 22
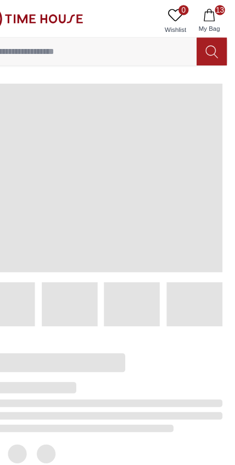
click at [207, 13] on icon "button" at bounding box center [212, 13] width 11 height 11
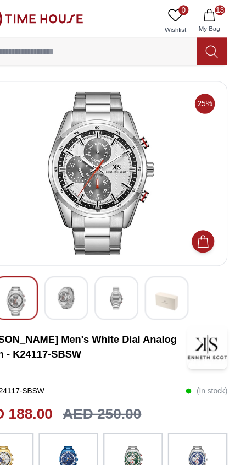
click at [207, 17] on icon "button" at bounding box center [212, 13] width 11 height 11
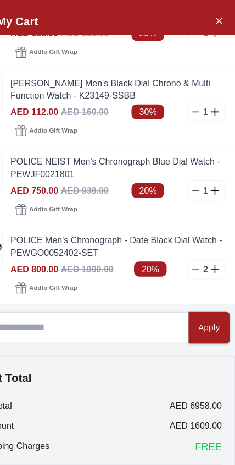
scroll to position [452, 0]
click at [196, 170] on icon at bounding box center [200, 166] width 9 height 9
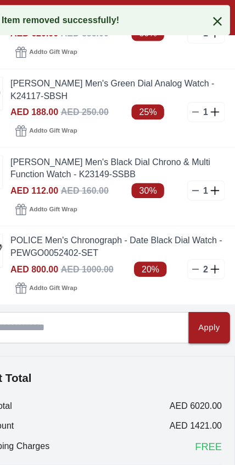
click at [196, 163] on icon at bounding box center [200, 166] width 9 height 9
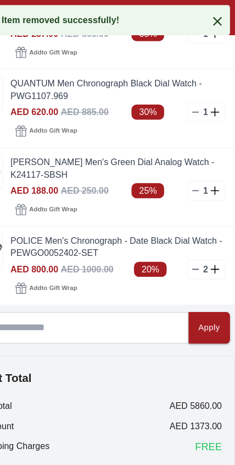
click at [196, 165] on icon at bounding box center [200, 166] width 9 height 9
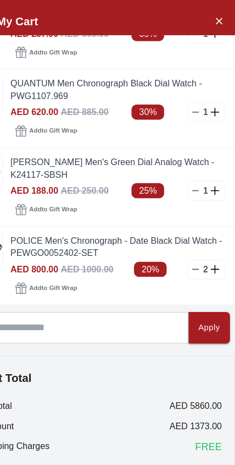
scroll to position [245, 0]
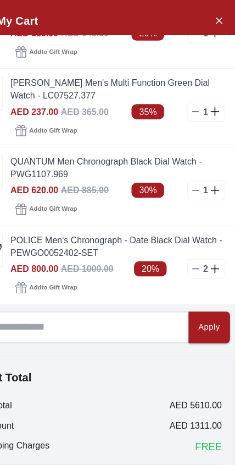
click at [196, 163] on icon at bounding box center [200, 166] width 9 height 9
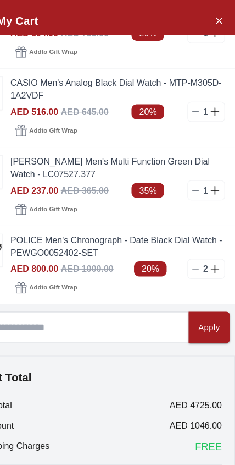
click at [196, 163] on icon at bounding box center [200, 166] width 9 height 9
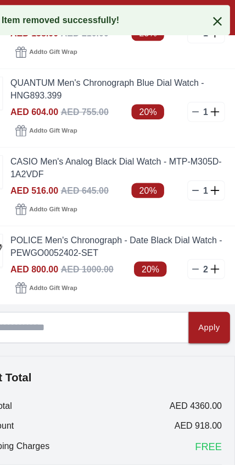
scroll to position [108, 0]
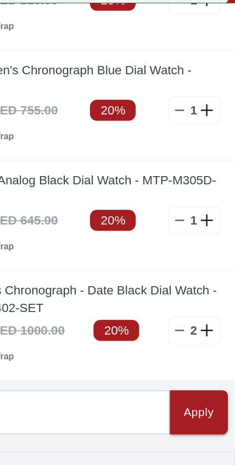
click at [196, 162] on icon at bounding box center [200, 166] width 9 height 9
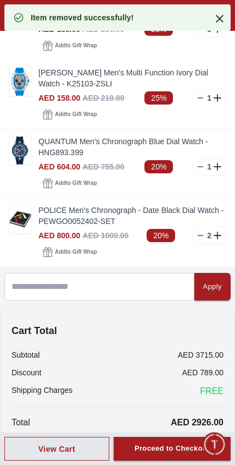
scroll to position [39, 0]
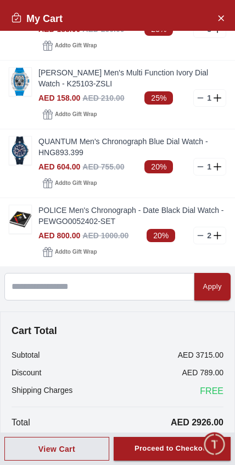
click at [195, 169] on div "1" at bounding box center [210, 167] width 33 height 18
click at [197, 169] on icon at bounding box center [200, 166] width 9 height 9
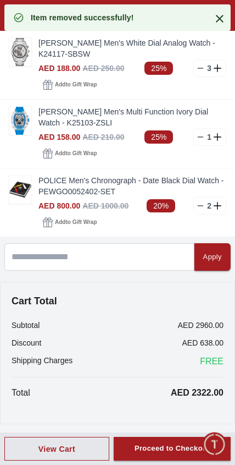
scroll to position [0, 0]
click at [202, 167] on div "[PERSON_NAME] Men's Multi Function Ivory Dial Watch - K25103-ZSLI AED 158.00 AE…" at bounding box center [117, 134] width 235 height 69
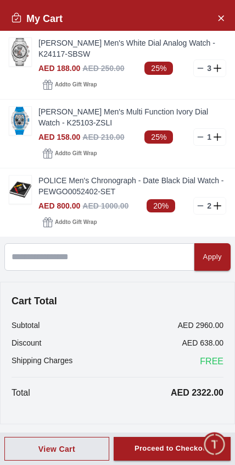
click at [201, 136] on icon at bounding box center [200, 137] width 9 height 9
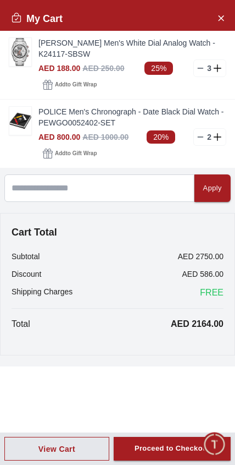
click at [199, 135] on icon at bounding box center [200, 137] width 9 height 9
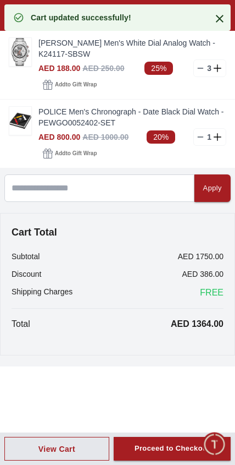
click at [198, 70] on icon at bounding box center [200, 68] width 9 height 9
click at [202, 65] on icon at bounding box center [200, 68] width 9 height 9
click at [201, 68] on icon at bounding box center [200, 68] width 9 height 9
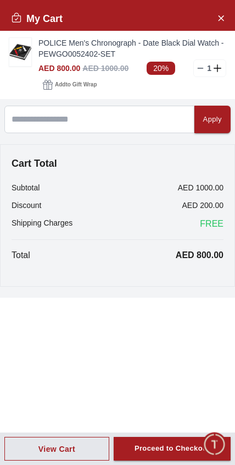
click at [83, 83] on span "Add to Gift Wrap" at bounding box center [76, 84] width 42 height 11
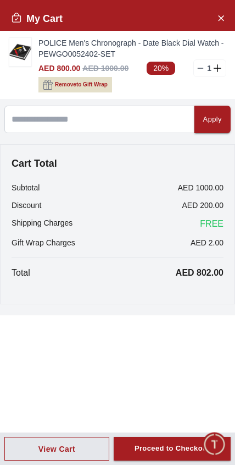
click at [216, 119] on div "Apply" at bounding box center [213, 119] width 19 height 13
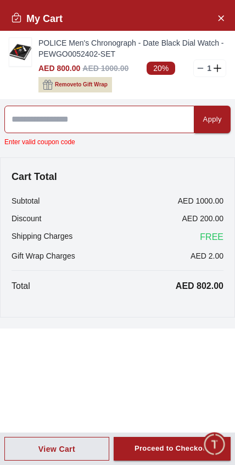
click at [165, 118] on input at bounding box center [99, 120] width 190 height 28
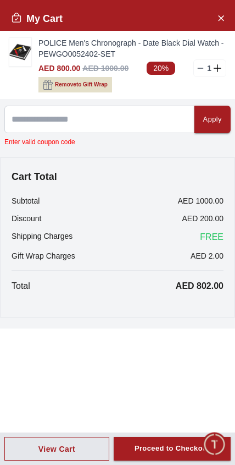
click at [96, 86] on span "Remove to Gift Wrap" at bounding box center [81, 84] width 53 height 11
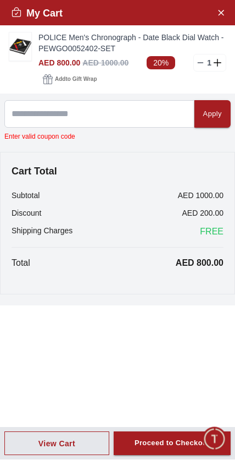
scroll to position [73, 0]
click at [166, 453] on button "Proceed to Checkout" at bounding box center [172, 449] width 117 height 24
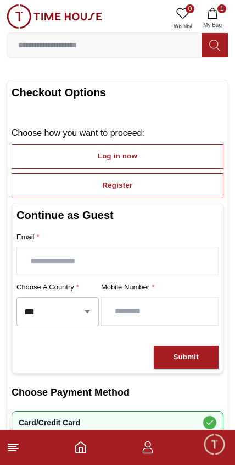
click at [203, 148] on button "Log in now" at bounding box center [118, 156] width 212 height 25
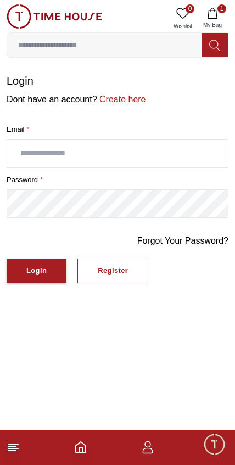
click at [195, 140] on input "text" at bounding box center [117, 154] width 221 height 28
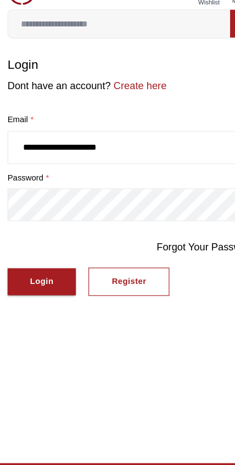
type input "**********"
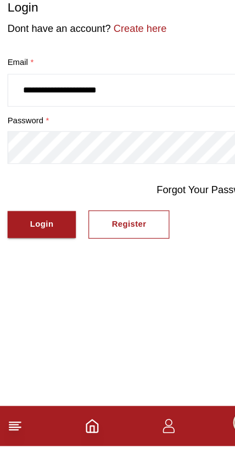
click at [51, 259] on button "Login" at bounding box center [37, 271] width 60 height 24
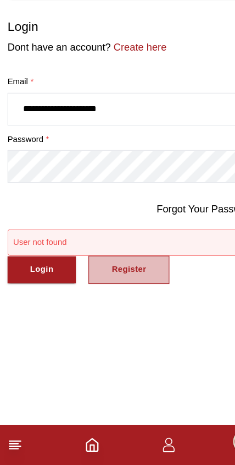
click at [134, 282] on button "Register" at bounding box center [113, 294] width 71 height 25
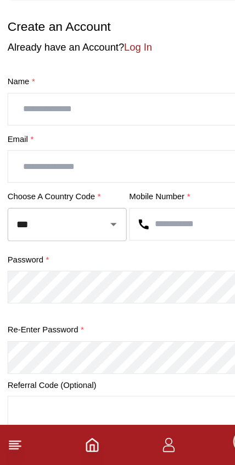
click at [161, 140] on input "text" at bounding box center [117, 154] width 221 height 28
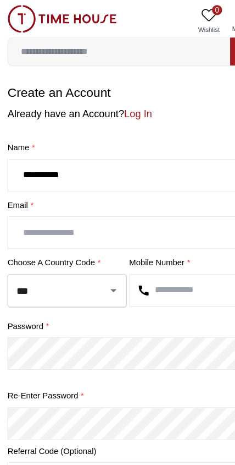
click at [107, 155] on input "**********" at bounding box center [117, 154] width 221 height 28
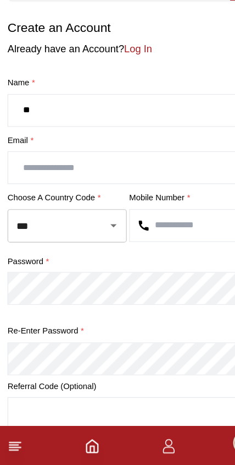
type input "*"
type input "**********"
click at [108, 190] on input "text" at bounding box center [117, 204] width 221 height 28
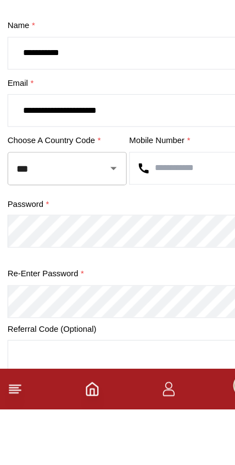
click at [97, 248] on icon "Open" at bounding box center [99, 254] width 13 height 13
type input "**********"
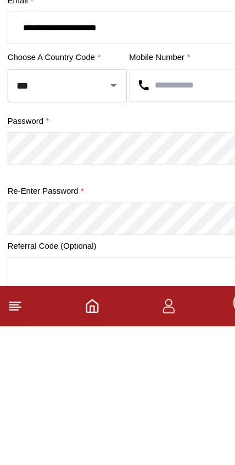
click at [100, 253] on icon "Open" at bounding box center [100, 254] width 6 height 3
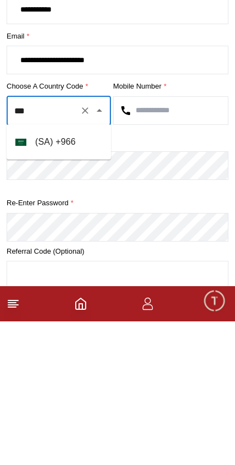
click at [180, 240] on input "text" at bounding box center [171, 254] width 114 height 28
type input "***"
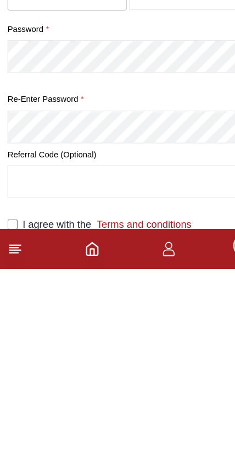
scroll to position [32, 0]
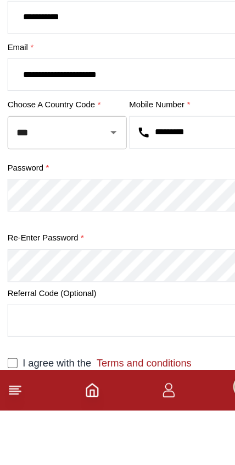
click at [98, 215] on icon "Open" at bounding box center [99, 221] width 13 height 13
type input "*********"
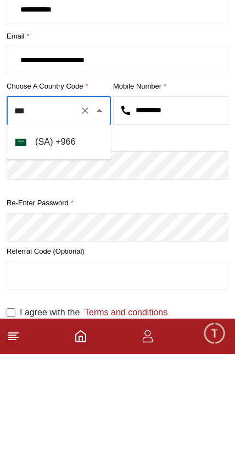
click at [82, 240] on li "( [GEOGRAPHIC_DATA] ) + 966" at bounding box center [59, 253] width 105 height 26
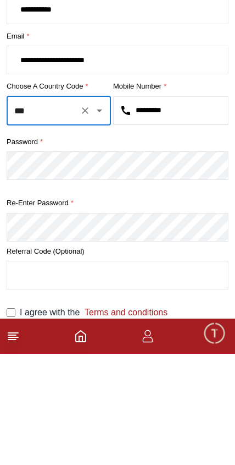
type input "***"
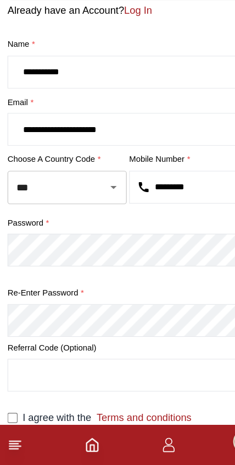
click at [174, 372] on input "text" at bounding box center [117, 386] width 221 height 28
click at [146, 430] on footer "1" at bounding box center [117, 447] width 235 height 35
click at [143, 441] on icon "button" at bounding box center [147, 447] width 13 height 13
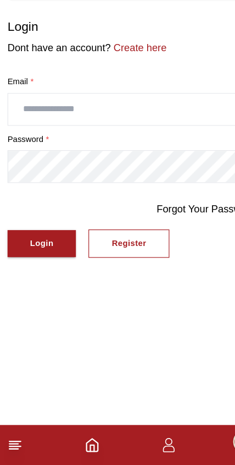
click at [123, 95] on link "Create here" at bounding box center [121, 99] width 49 height 9
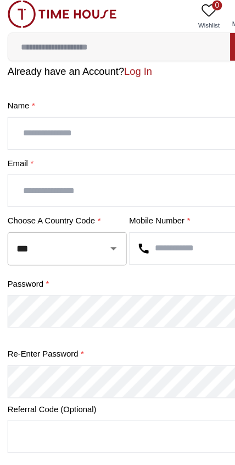
scroll to position [31, 0]
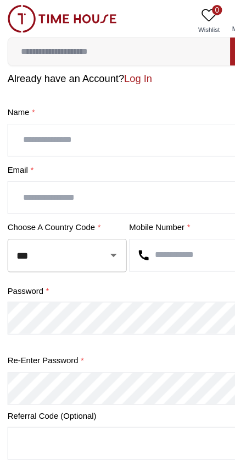
click at [120, 64] on link "Log In" at bounding box center [121, 68] width 24 height 9
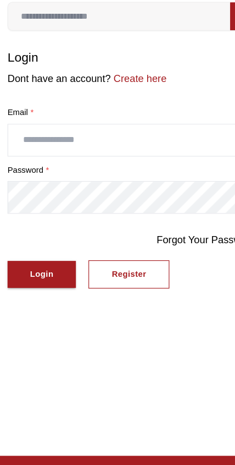
click at [23, 140] on input "text" at bounding box center [117, 154] width 221 height 28
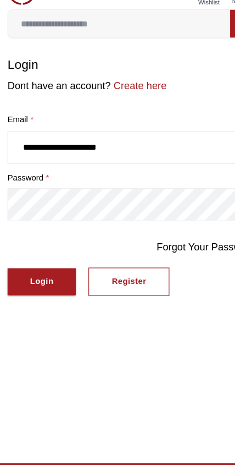
type input "**********"
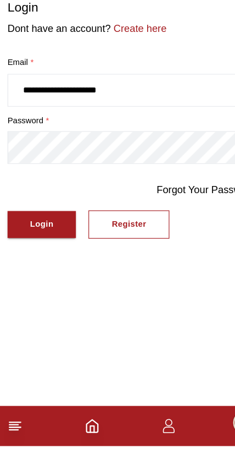
click at [32, 259] on button "Login" at bounding box center [37, 271] width 60 height 24
